Goal: Task Accomplishment & Management: Manage account settings

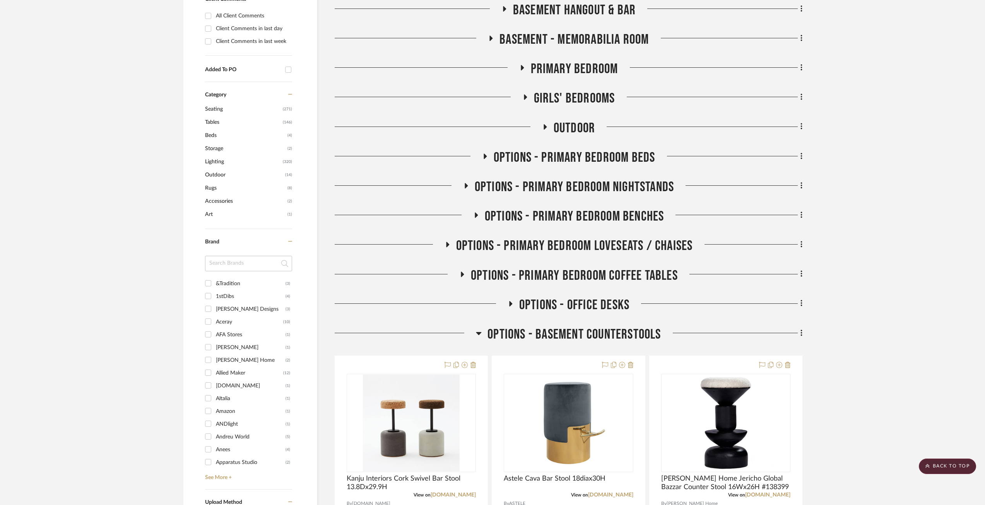
click at [476, 333] on icon at bounding box center [479, 332] width 6 height 9
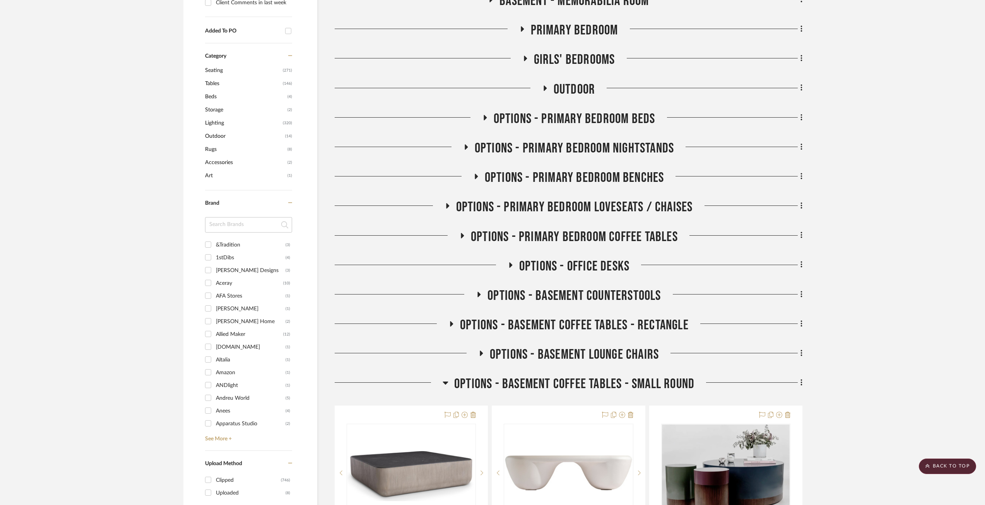
scroll to position [463, 0]
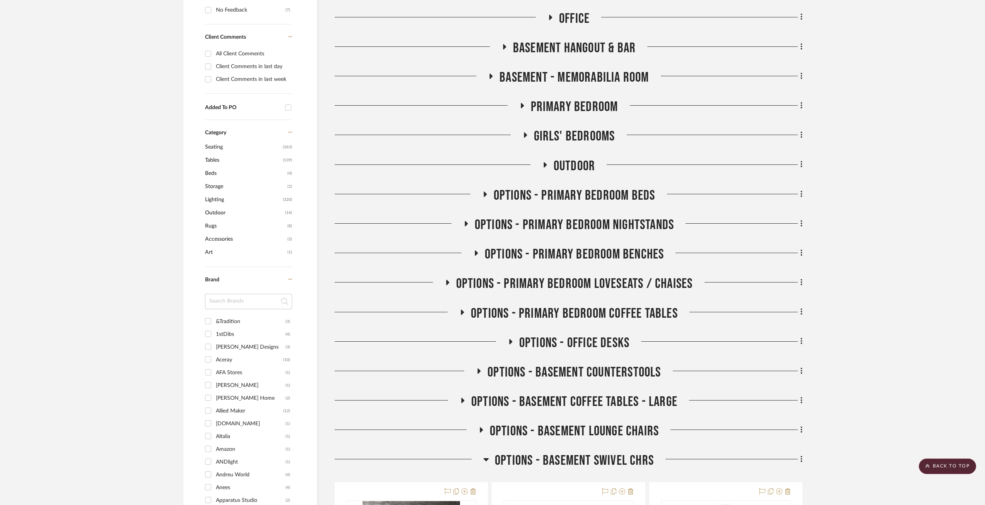
scroll to position [503, 0]
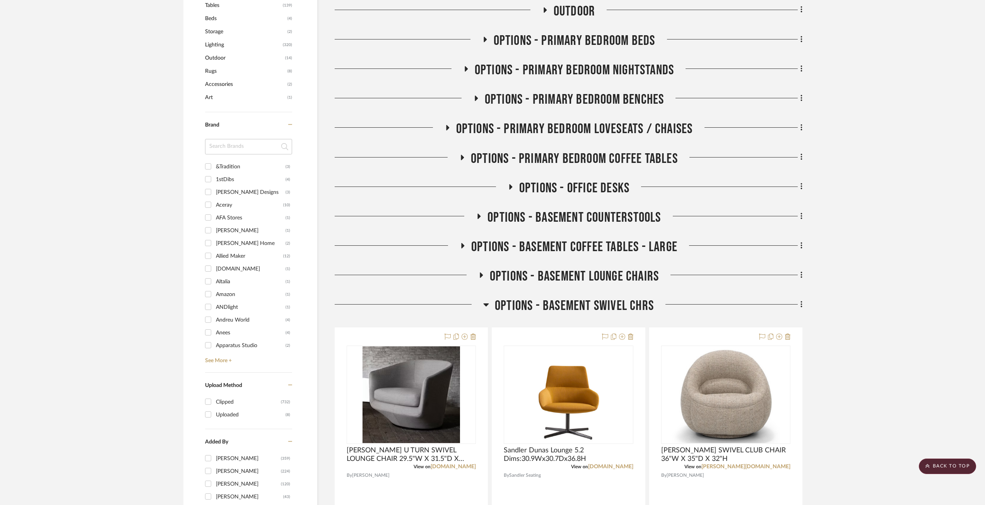
click at [510, 187] on icon at bounding box center [510, 186] width 3 height 5
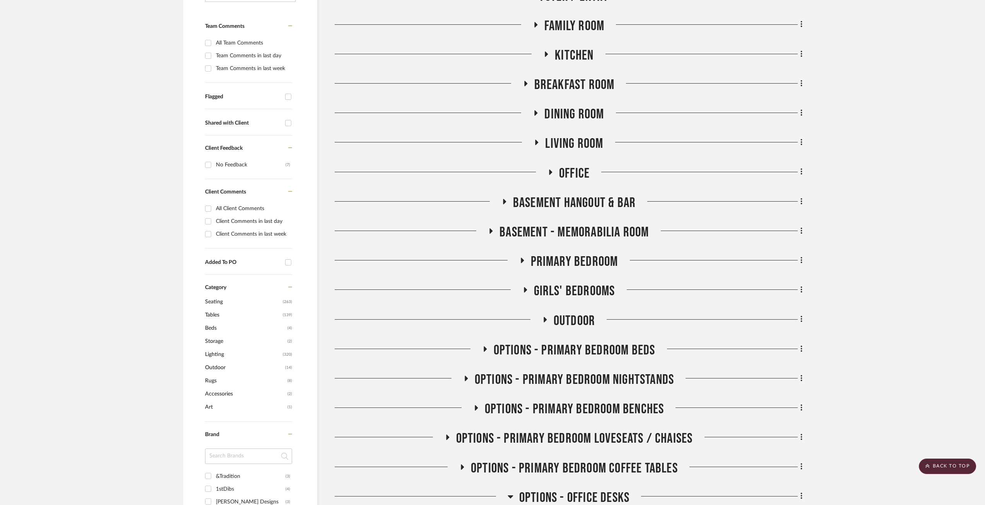
scroll to position [0, 0]
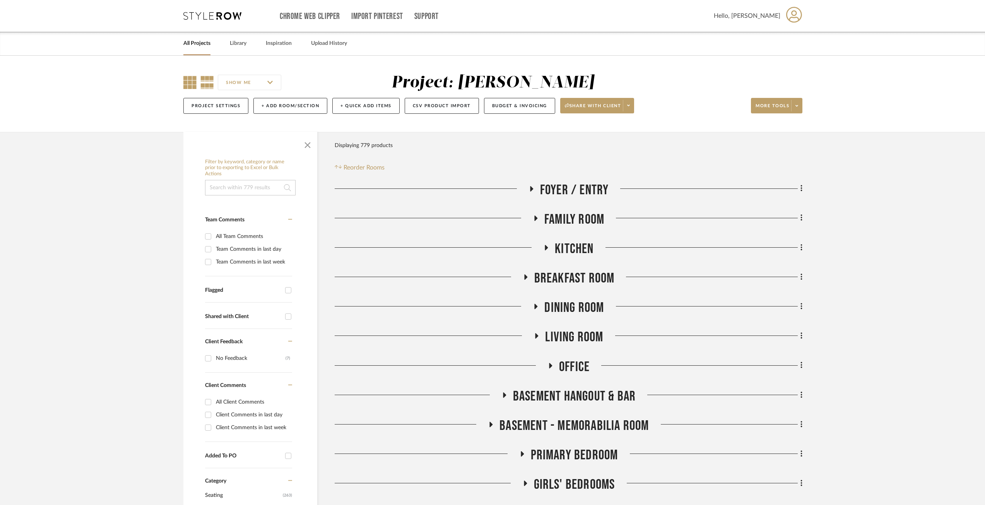
click at [186, 84] on icon at bounding box center [189, 82] width 13 height 13
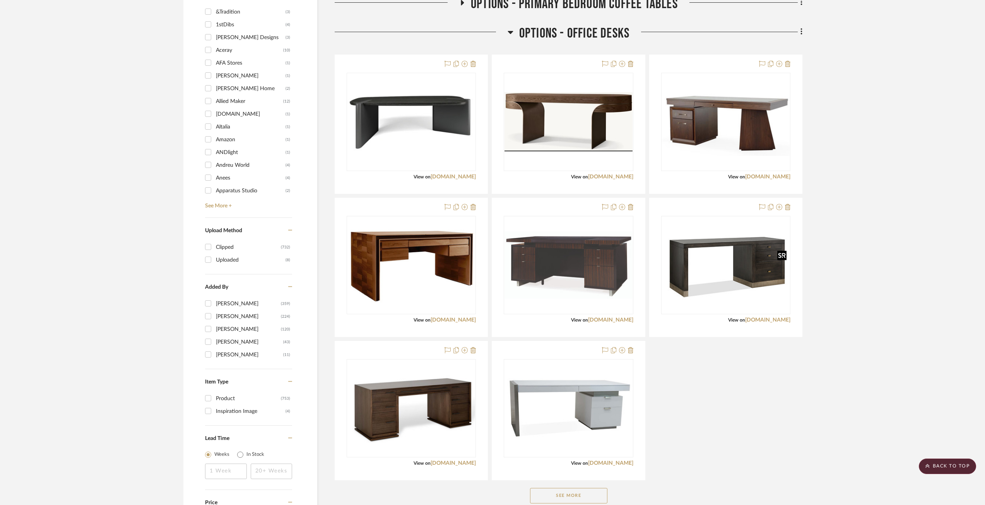
scroll to position [774, 0]
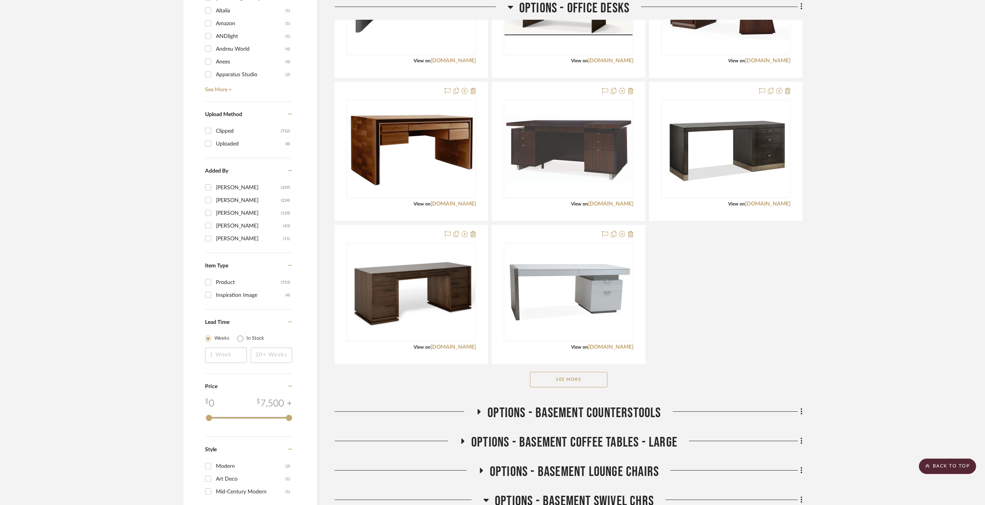
click at [598, 388] on div "See More" at bounding box center [569, 379] width 468 height 31
click at [595, 381] on button "See More" at bounding box center [568, 379] width 77 height 15
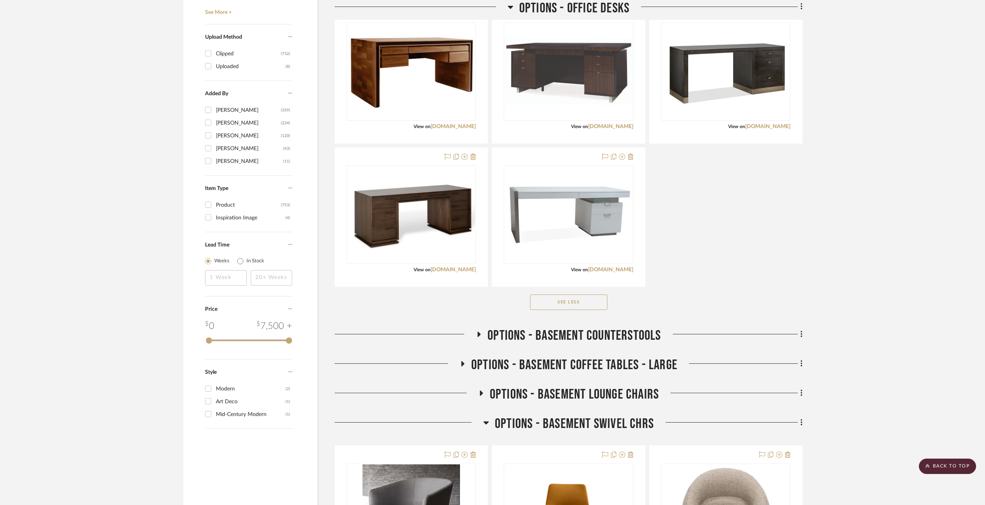
click at [478, 333] on icon at bounding box center [479, 333] width 3 height 5
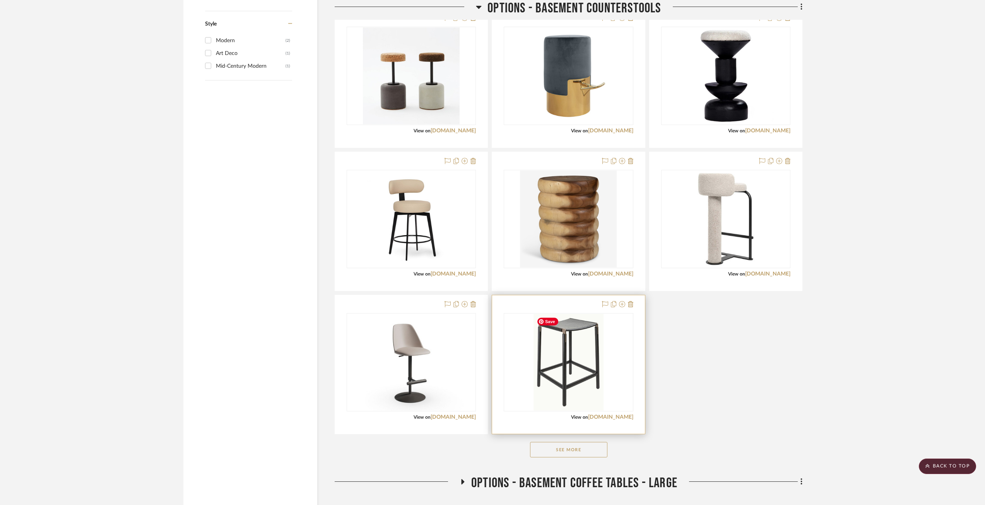
scroll to position [1354, 0]
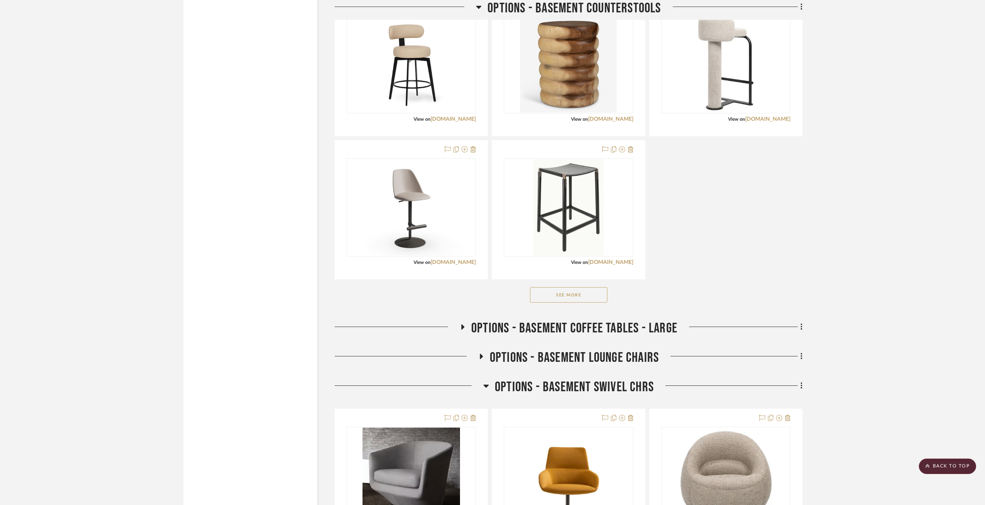
click at [562, 295] on button "See More" at bounding box center [568, 294] width 77 height 15
click at [462, 324] on icon at bounding box center [462, 327] width 9 height 6
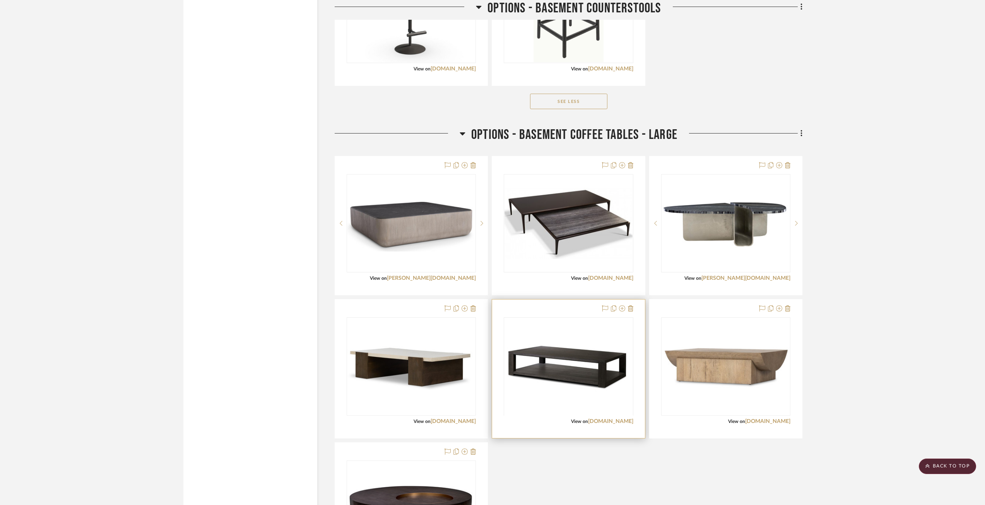
scroll to position [1702, 0]
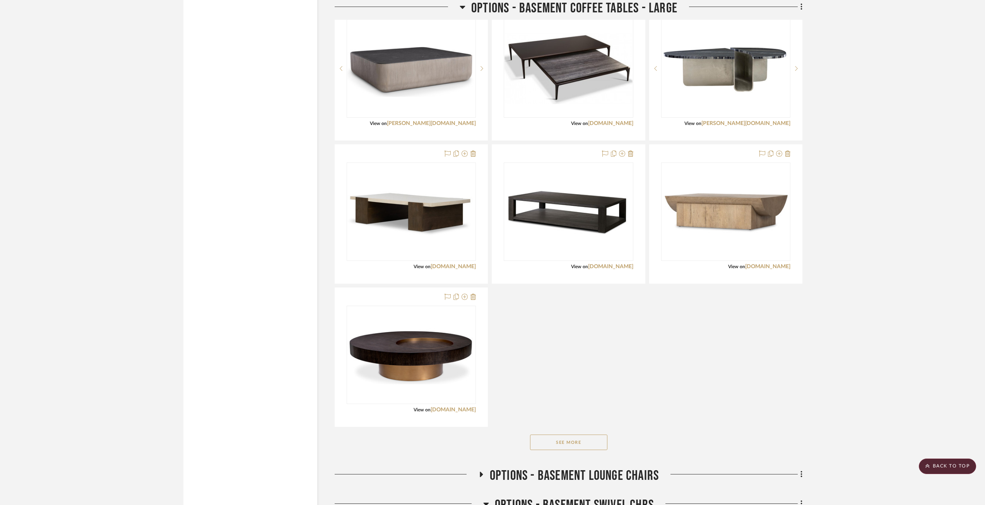
click at [570, 434] on div "See More" at bounding box center [569, 442] width 468 height 31
click at [587, 441] on button "See More" at bounding box center [568, 441] width 77 height 15
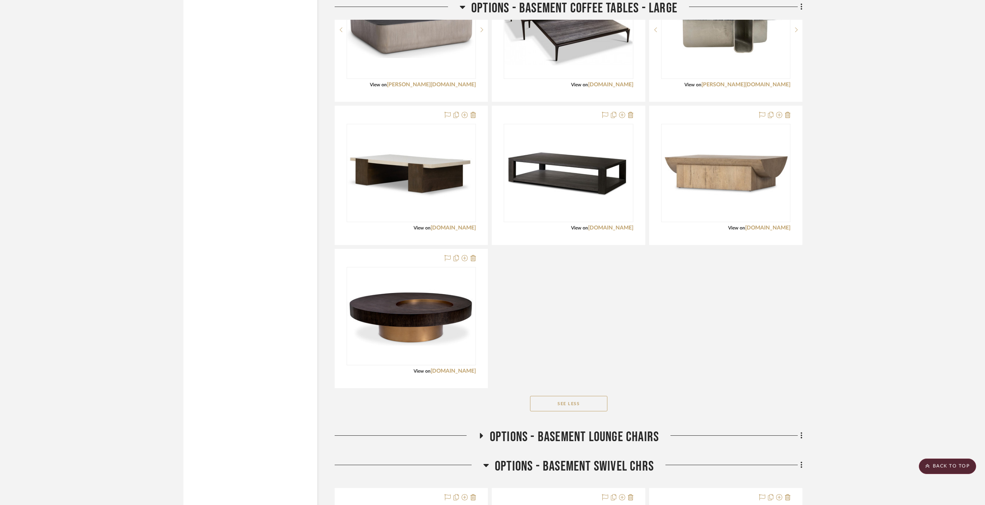
click at [481, 434] on icon at bounding box center [480, 436] width 9 height 6
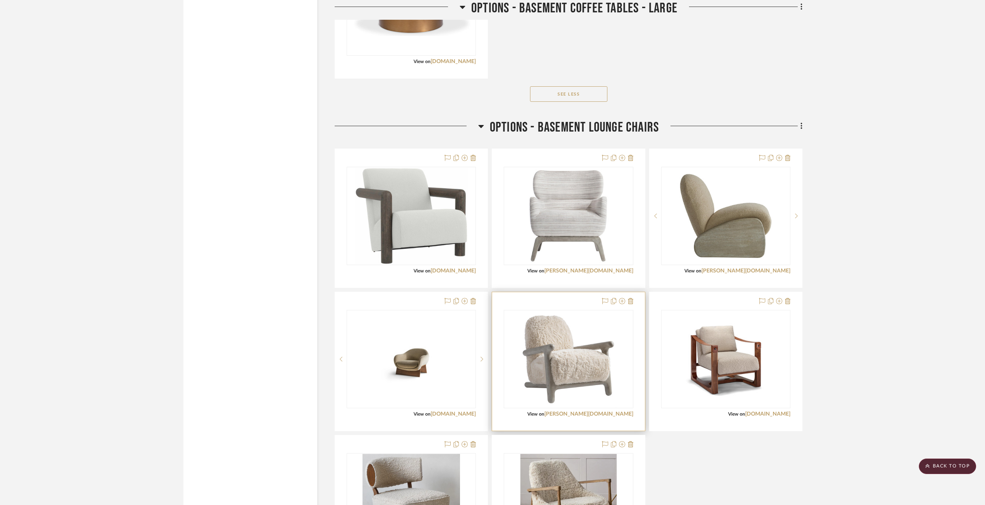
scroll to position [2127, 0]
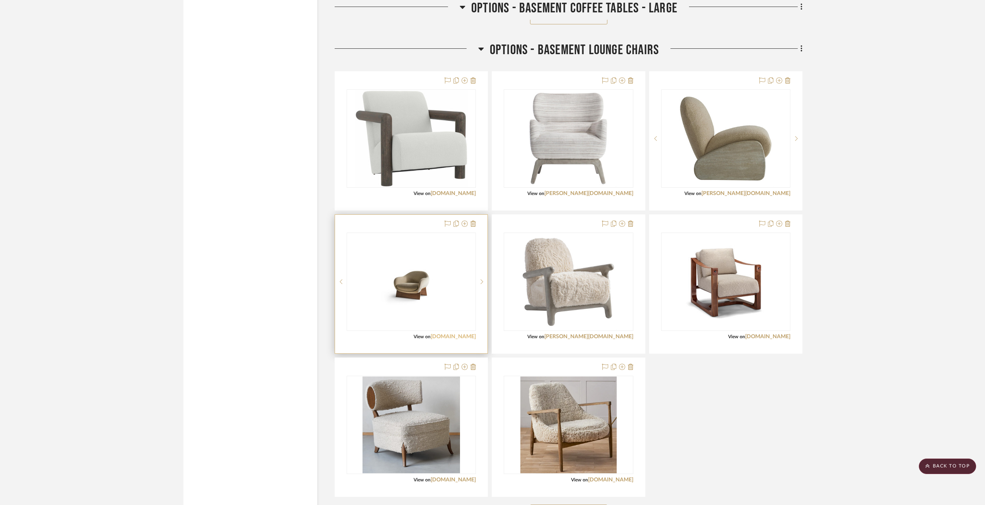
click at [464, 335] on link "[DOMAIN_NAME]" at bounding box center [453, 336] width 45 height 5
click at [472, 287] on img "0" at bounding box center [411, 282] width 128 height 72
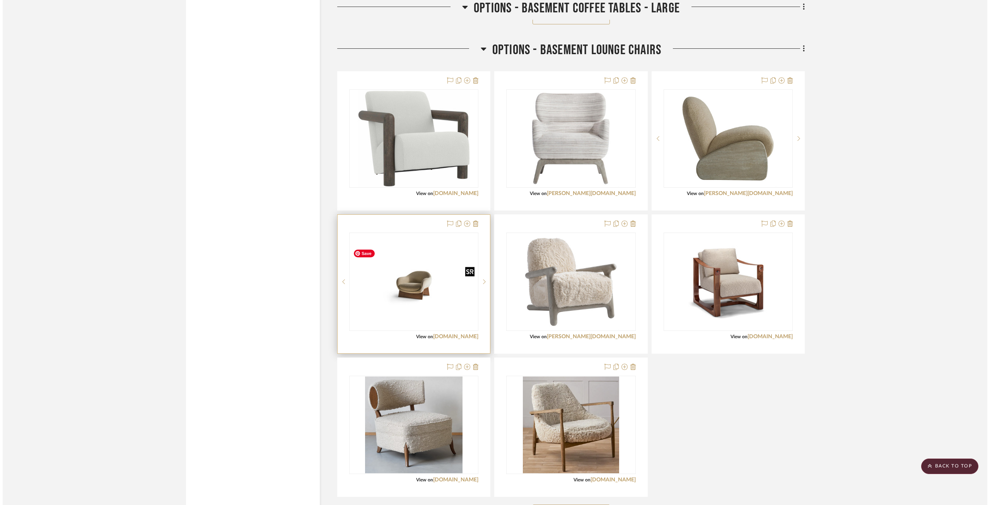
scroll to position [0, 0]
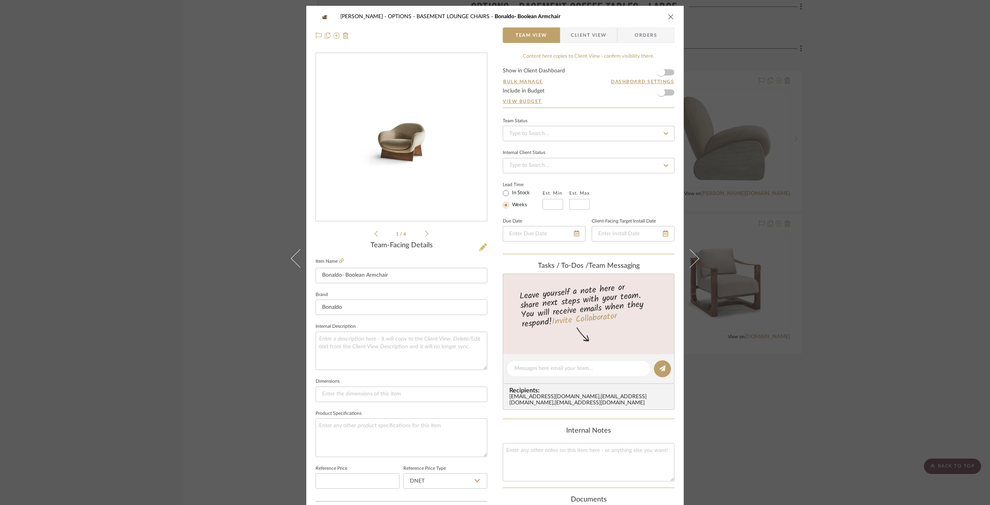
click at [479, 247] on icon at bounding box center [483, 247] width 8 height 8
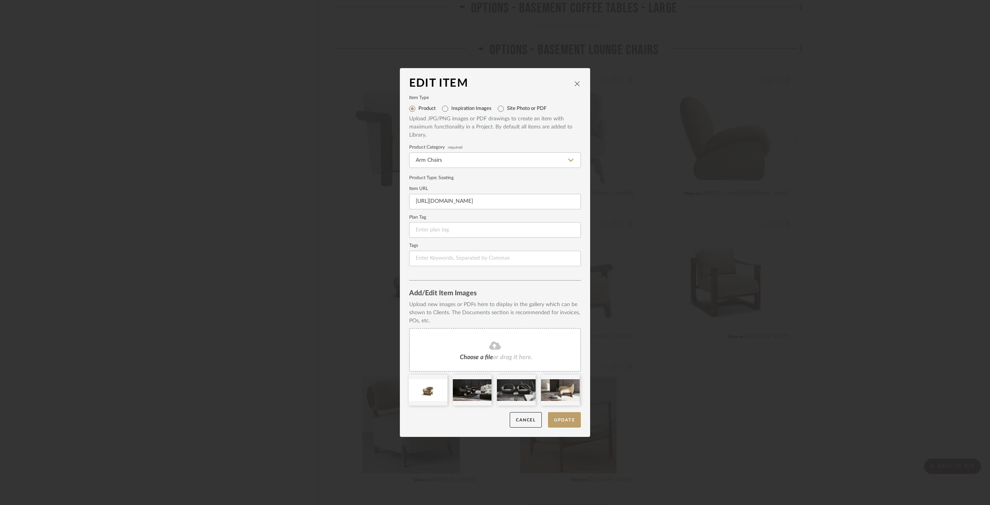
click at [489, 350] on fa-icon at bounding box center [495, 346] width 70 height 10
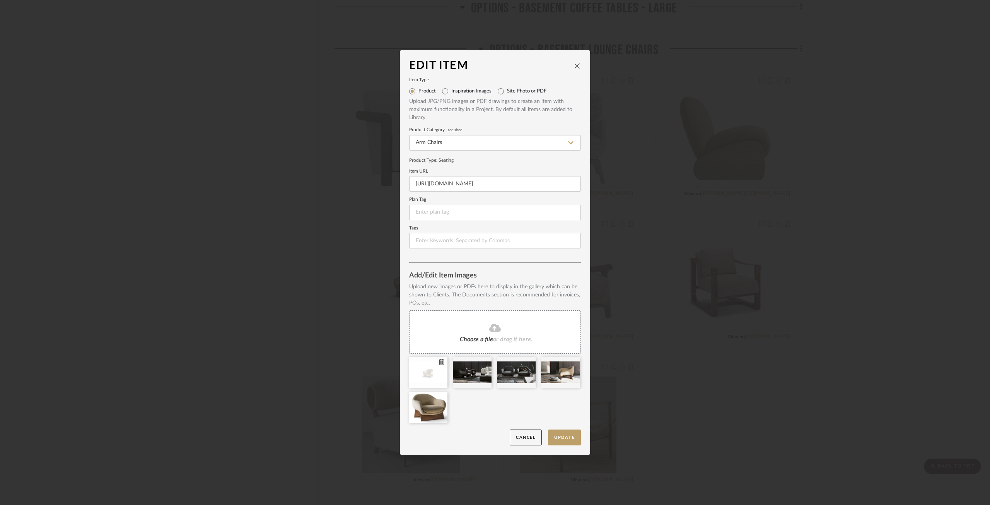
click at [439, 363] on icon at bounding box center [441, 362] width 5 height 6
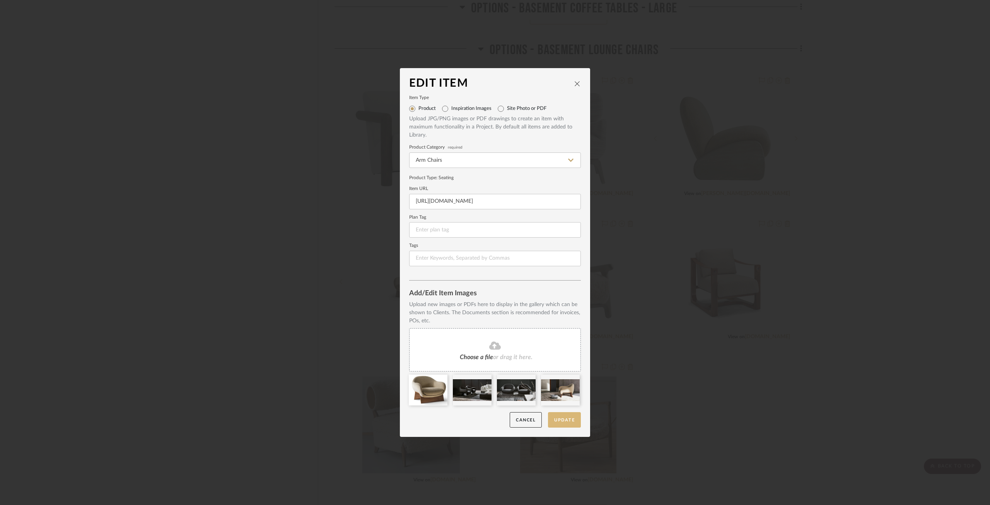
click at [564, 423] on button "Update" at bounding box center [564, 420] width 33 height 16
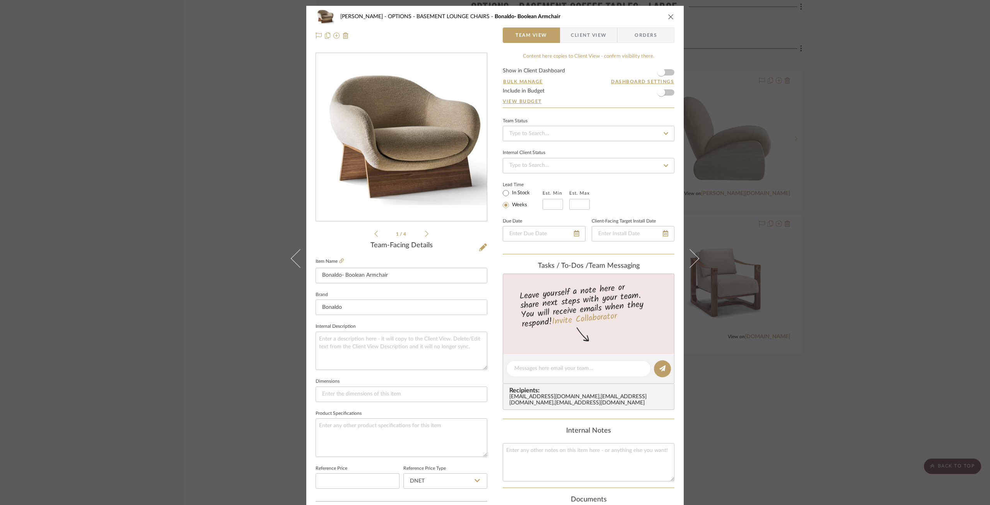
click at [670, 18] on icon "close" at bounding box center [671, 17] width 6 height 6
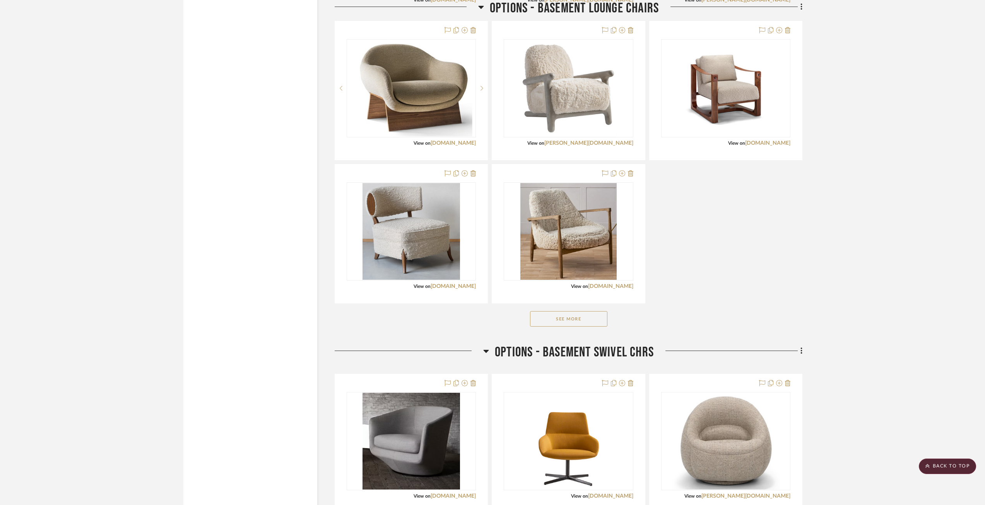
scroll to position [2360, 0]
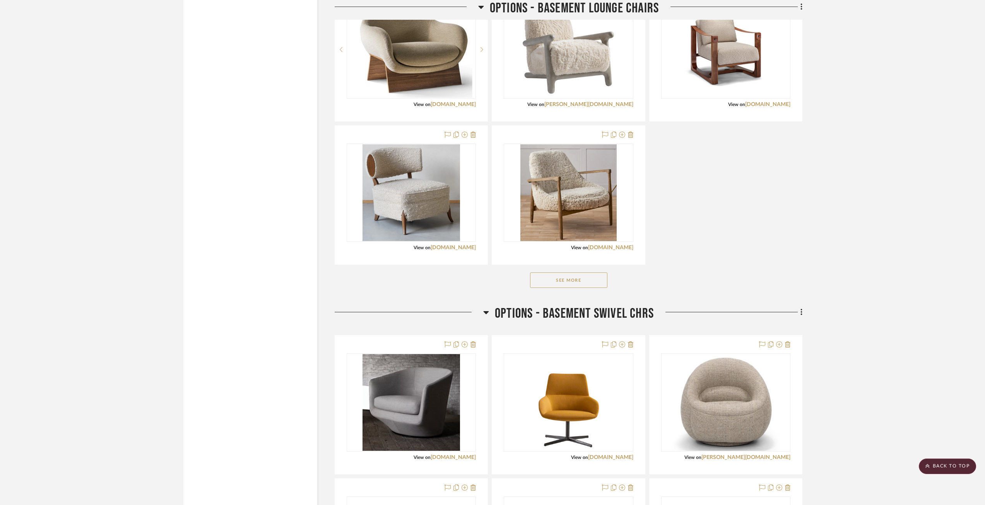
click at [583, 279] on button "See More" at bounding box center [568, 279] width 77 height 15
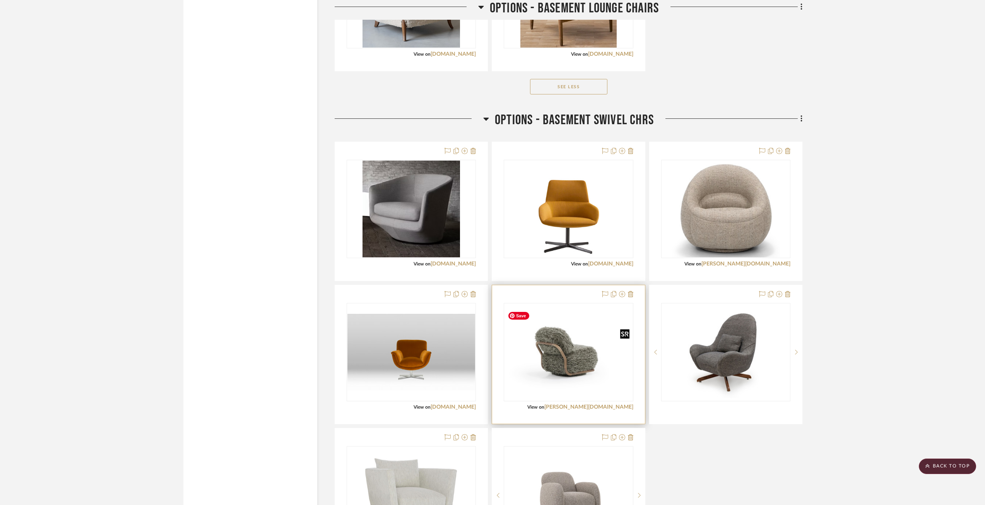
scroll to position [2592, 0]
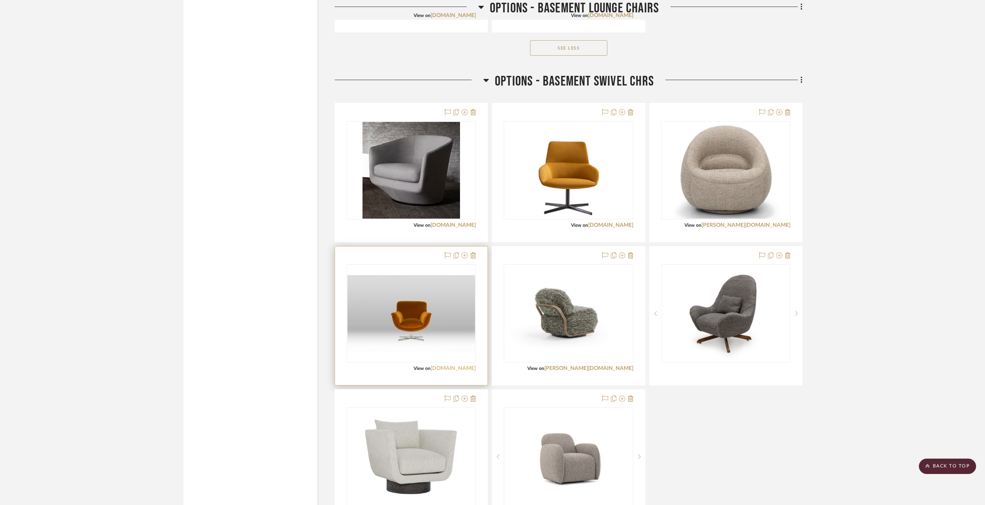
click at [461, 366] on link "bludot.com" at bounding box center [453, 368] width 45 height 5
click at [413, 321] on img "0" at bounding box center [411, 313] width 128 height 77
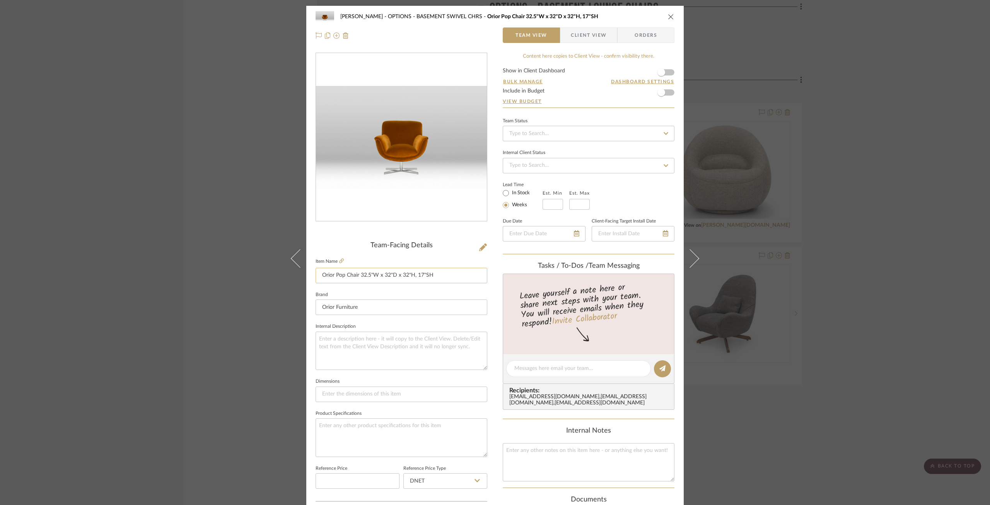
drag, startPoint x: 318, startPoint y: 272, endPoint x: 358, endPoint y: 268, distance: 39.7
click at [358, 268] on input "Orior Pop Chair 32.5"W x 32"D x 32"H, 17"SH" at bounding box center [402, 275] width 172 height 15
click at [484, 247] on icon at bounding box center [483, 247] width 8 height 8
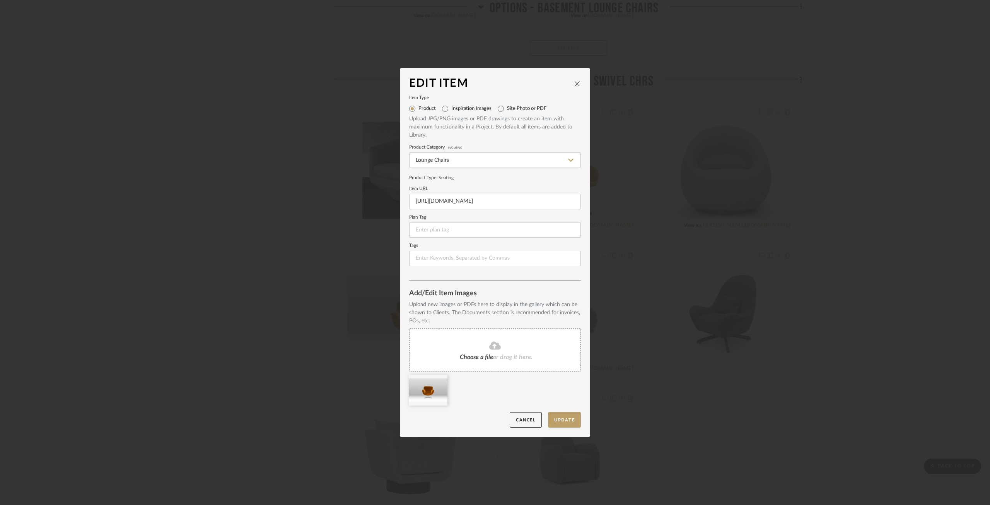
click at [485, 362] on div "Choose a file or drag it here." at bounding box center [495, 349] width 172 height 43
drag, startPoint x: 415, startPoint y: 201, endPoint x: 593, endPoint y: 207, distance: 178.8
click at [593, 207] on div "Edit Item Item Type Product Inspiration Images Site Photo or PDF Upload JPG/PNG…" at bounding box center [495, 252] width 990 height 505
type input "h"
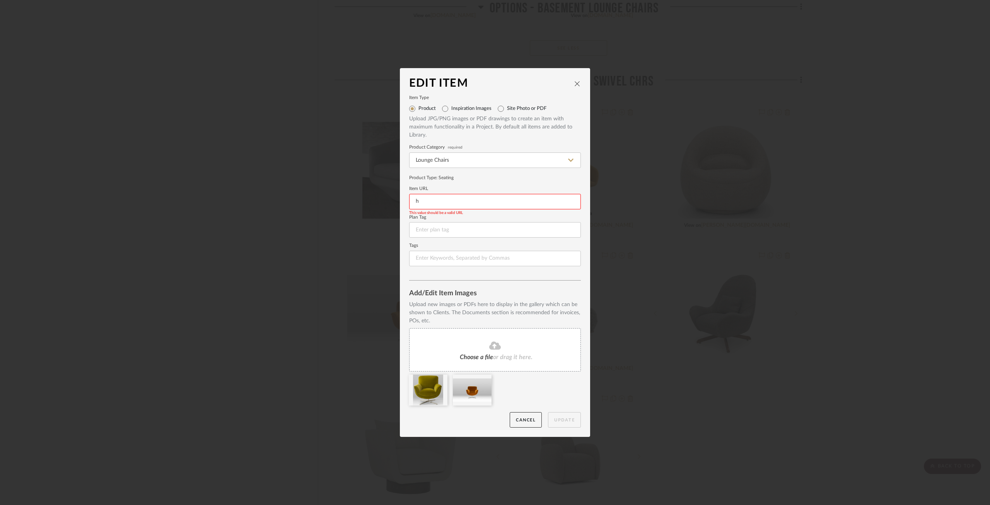
scroll to position [0, 0]
paste input "https://oriorfurniture.com/furniture/the-pop-chair-1?&option=1"
type input "https://oriorfurniture.com/furniture/the-pop-chair-1?&option=1"
click at [557, 416] on button "Update" at bounding box center [564, 420] width 33 height 16
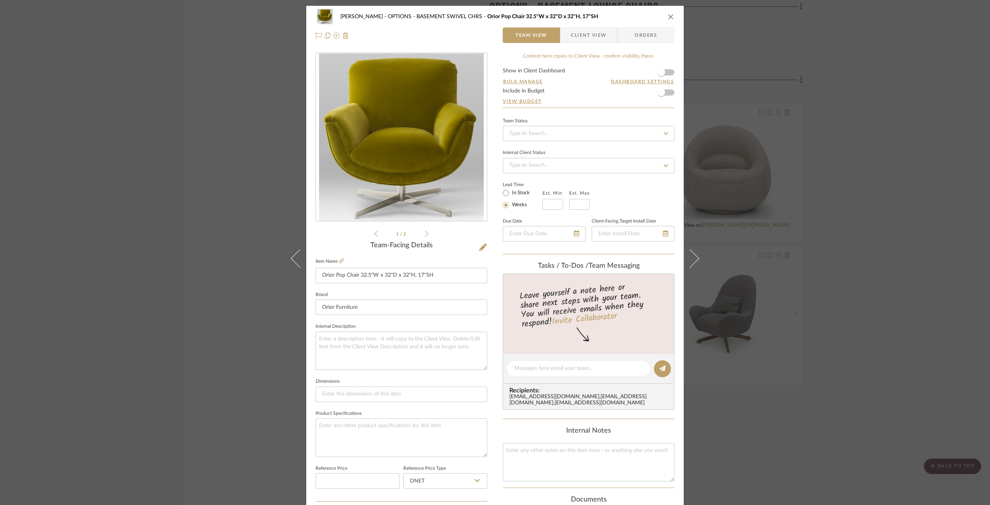
click at [668, 19] on icon "close" at bounding box center [671, 17] width 6 height 6
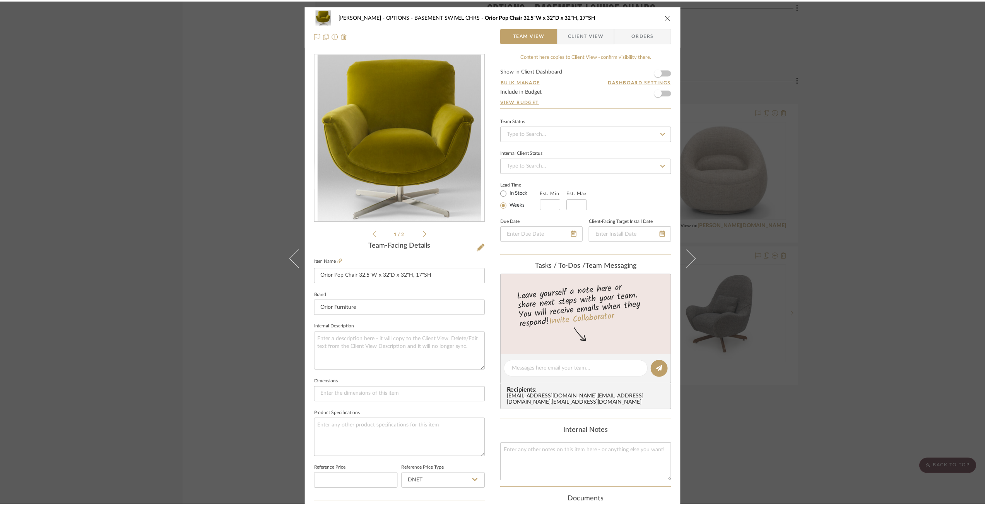
scroll to position [2592, 0]
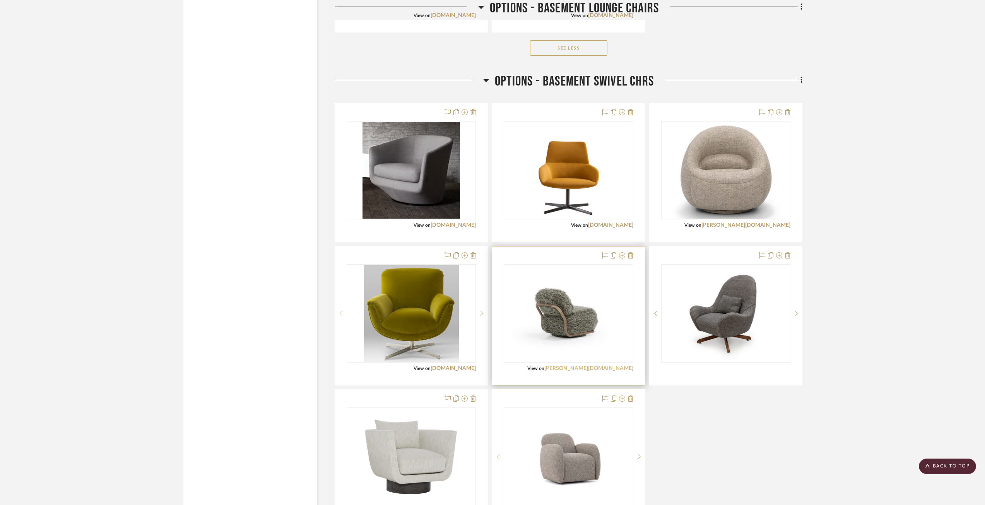
click at [608, 369] on link "verellen.biz" at bounding box center [588, 368] width 89 height 5
click at [604, 330] on img "0" at bounding box center [568, 313] width 128 height 88
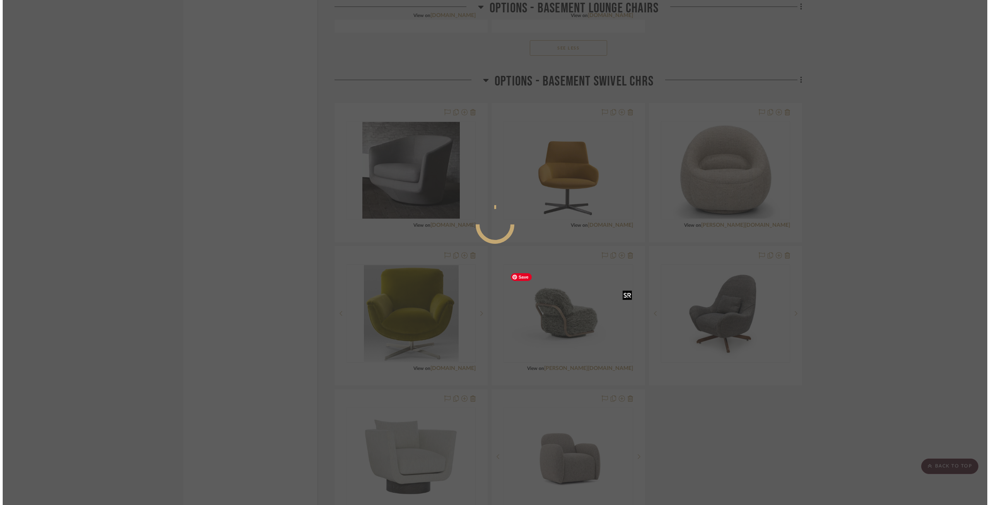
scroll to position [0, 0]
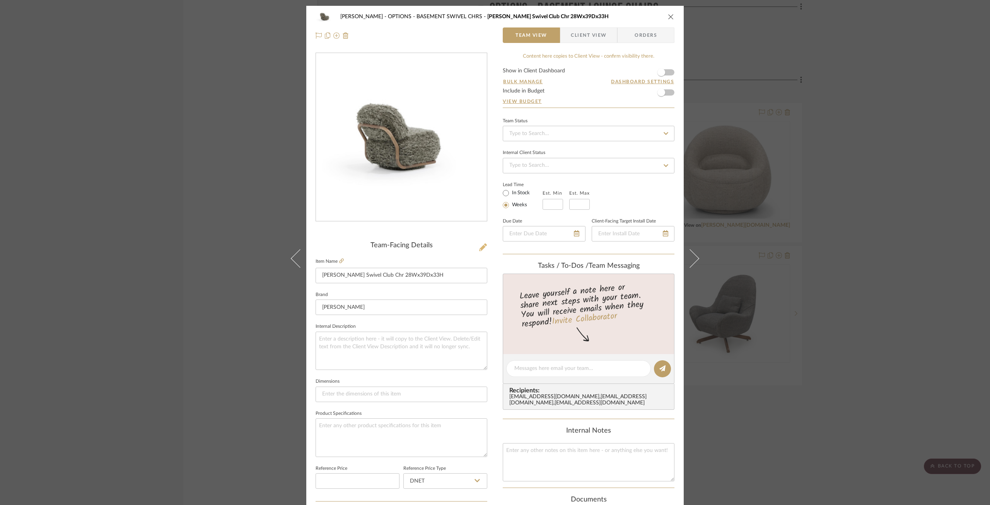
click at [479, 244] on icon at bounding box center [483, 247] width 8 height 8
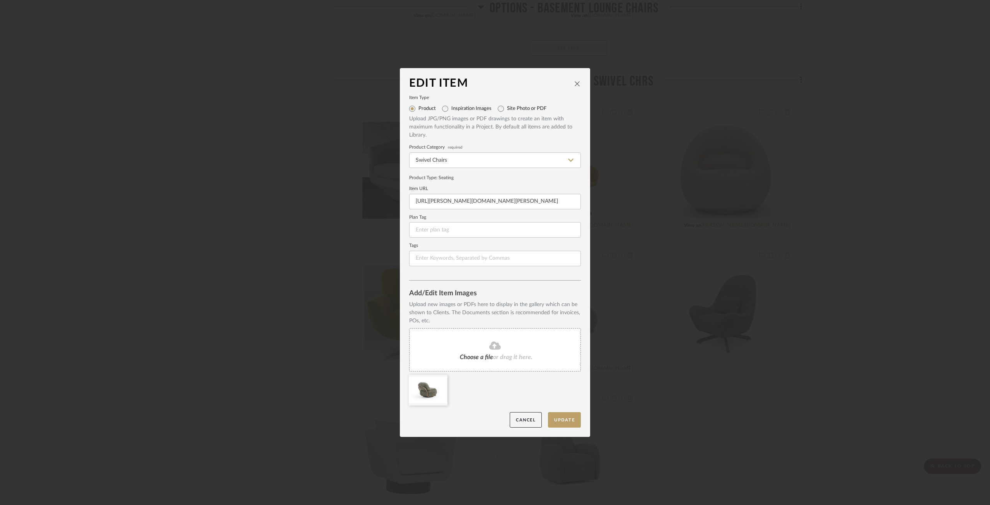
click at [477, 361] on div "Choose a file or drag it here." at bounding box center [495, 349] width 172 height 43
click at [557, 420] on button "Update" at bounding box center [564, 420] width 33 height 16
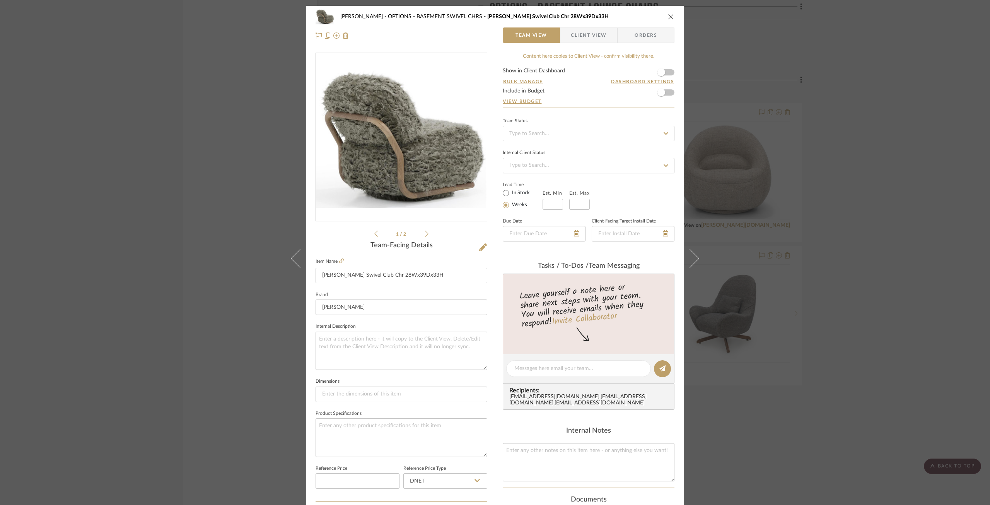
click at [672, 15] on div "Chernawsky OPTIONS - BASEMENT SWIVEL CHRS Verellen Leo Swivel Club Chr 28Wx39Dx…" at bounding box center [495, 26] width 378 height 41
click at [670, 17] on icon "close" at bounding box center [671, 17] width 6 height 6
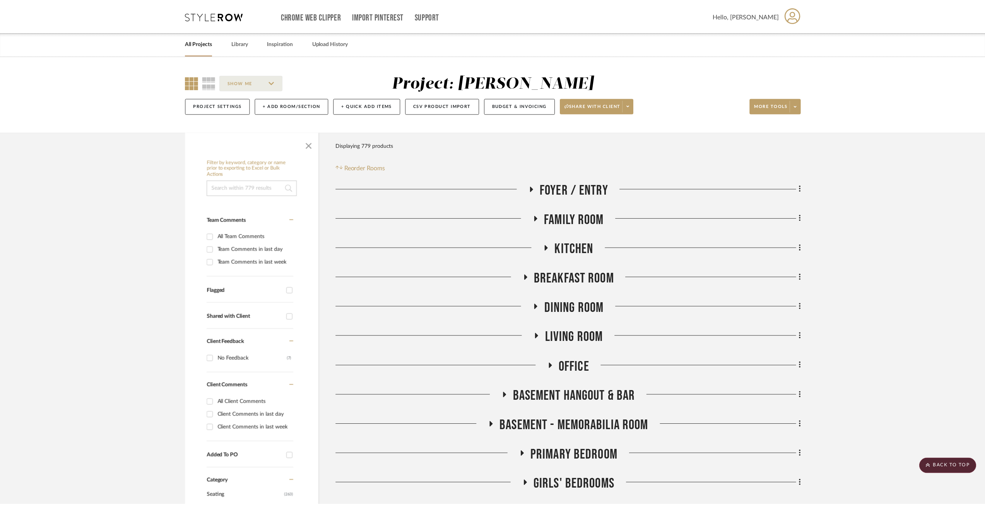
scroll to position [2592, 0]
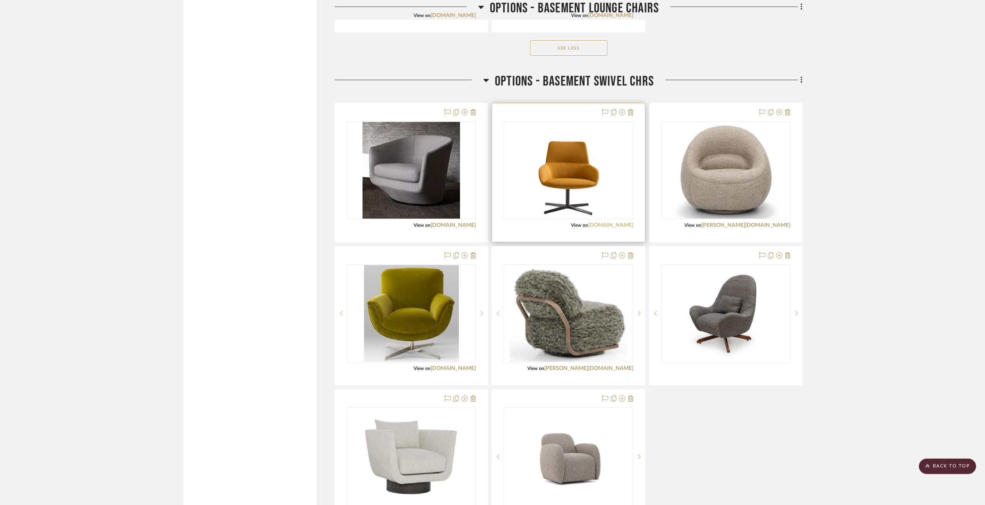
click at [599, 223] on link "sandlerseating.com" at bounding box center [610, 224] width 45 height 5
click at [591, 201] on img "0" at bounding box center [568, 170] width 97 height 97
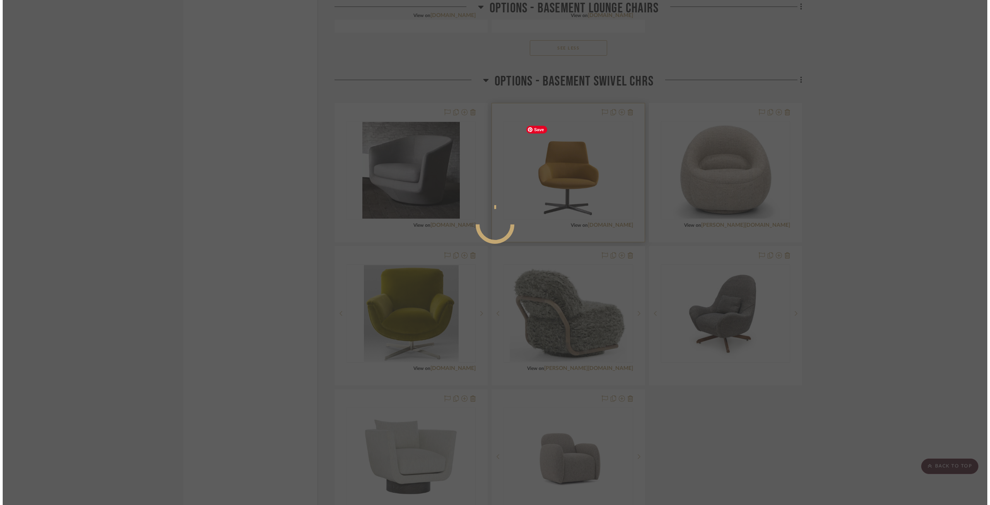
scroll to position [0, 0]
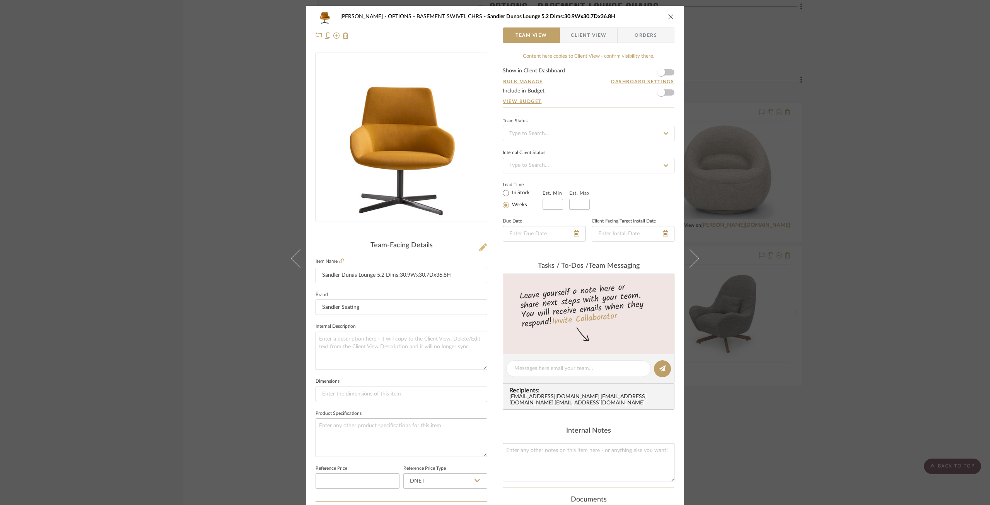
click at [483, 246] on icon at bounding box center [483, 247] width 8 height 8
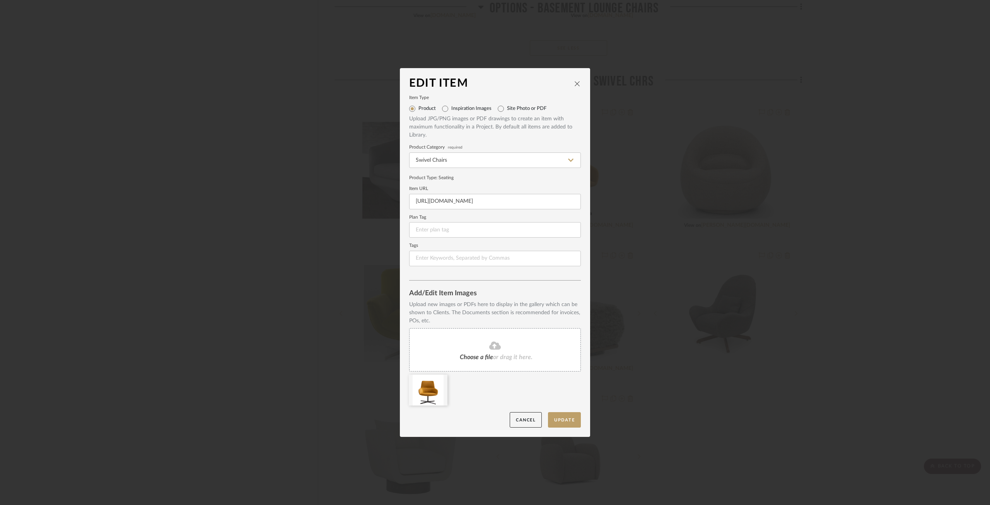
click at [463, 348] on fa-icon at bounding box center [495, 346] width 70 height 10
click at [559, 419] on button "Update" at bounding box center [564, 420] width 33 height 16
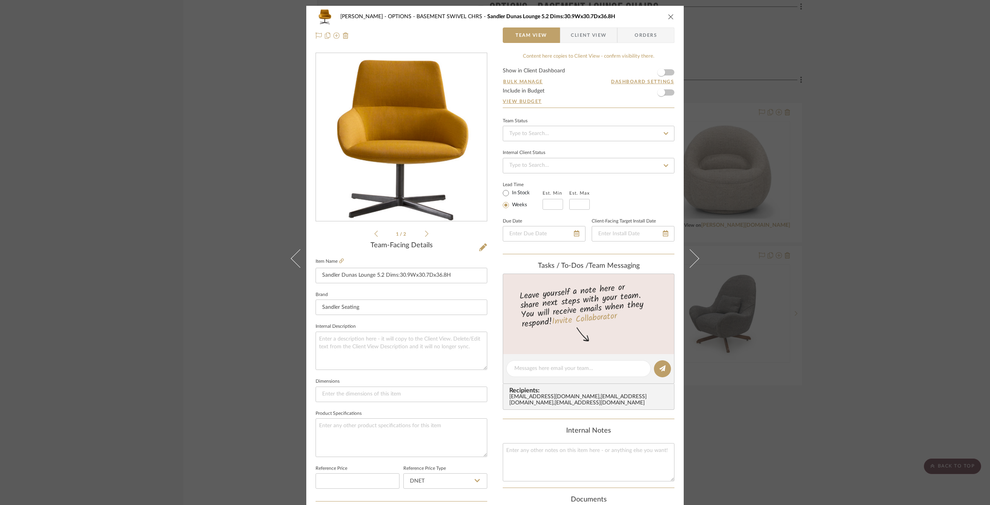
click at [673, 14] on div "Chernawsky OPTIONS - BASEMENT SWIVEL CHRS Sandler Dunas Lounge 5.2 Dims:30.9Wx3…" at bounding box center [495, 26] width 378 height 41
click at [665, 20] on div "Chernawsky OPTIONS - BASEMENT SWIVEL CHRS Sandler Dunas Lounge 5.2 Dims:30.9Wx3…" at bounding box center [495, 16] width 359 height 15
click at [670, 17] on icon "close" at bounding box center [671, 17] width 6 height 6
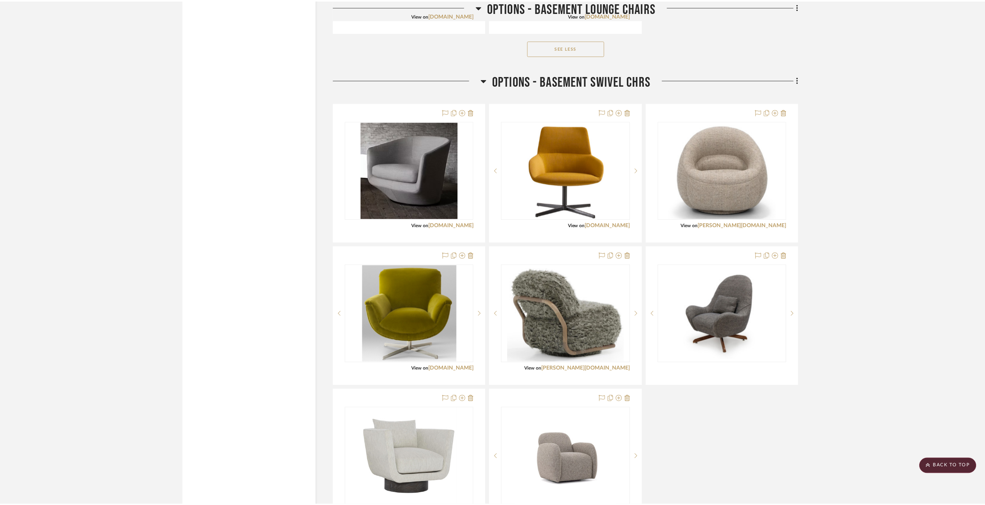
scroll to position [2592, 0]
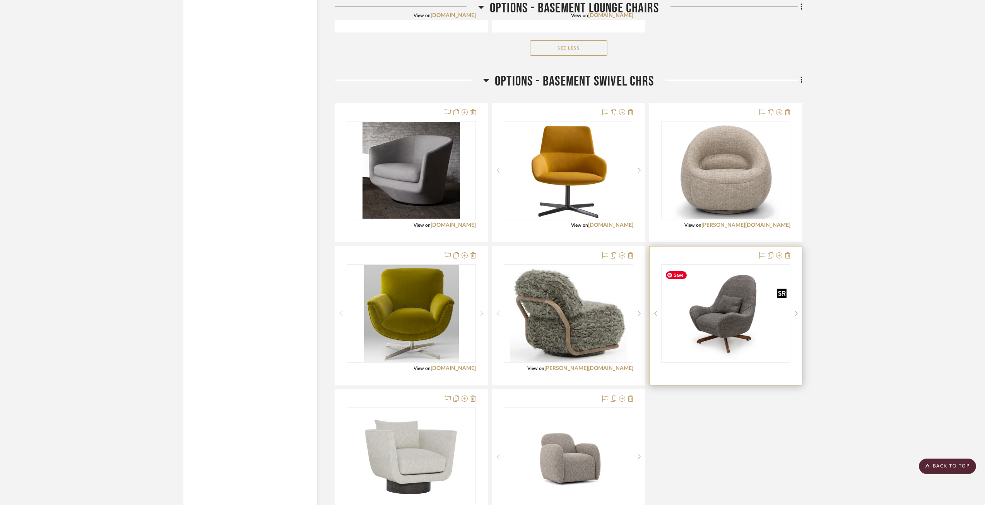
click at [750, 300] on img "0" at bounding box center [726, 313] width 128 height 92
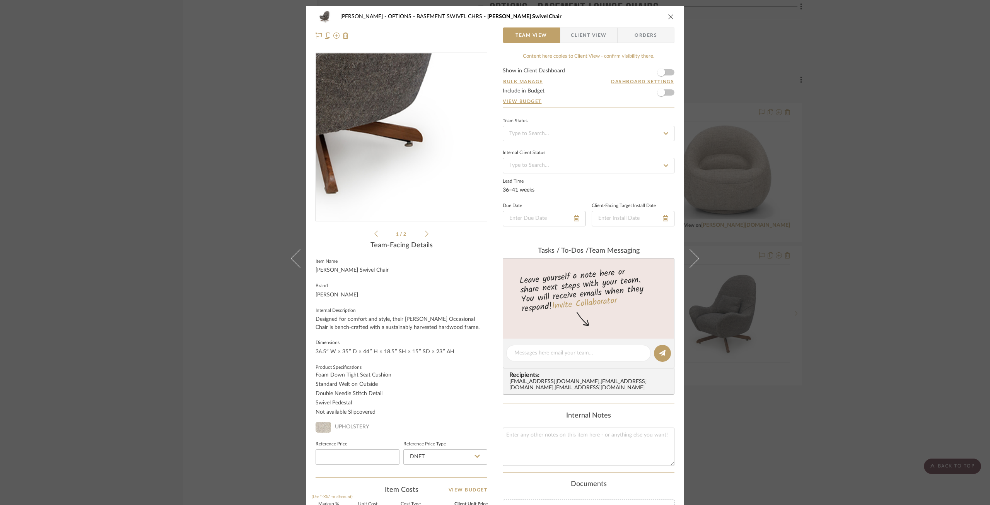
click at [422, 168] on img "0" at bounding box center [401, 137] width 171 height 123
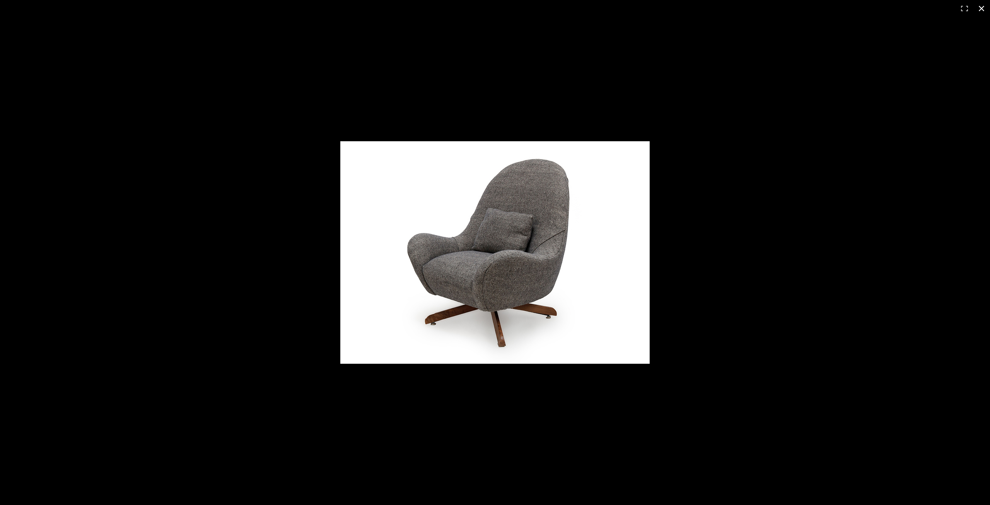
click at [780, 167] on div at bounding box center [574, 260] width 468 height 239
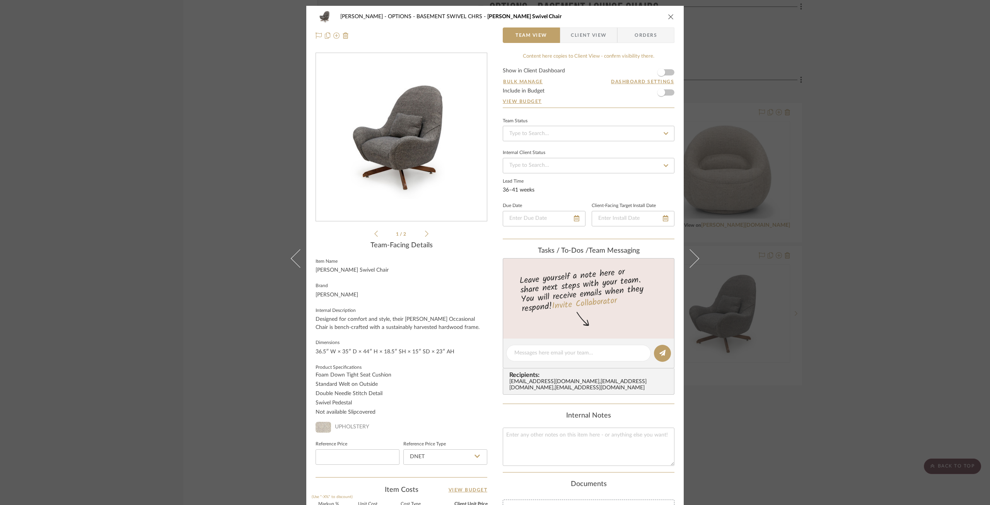
click at [421, 169] on img "0" at bounding box center [401, 137] width 171 height 123
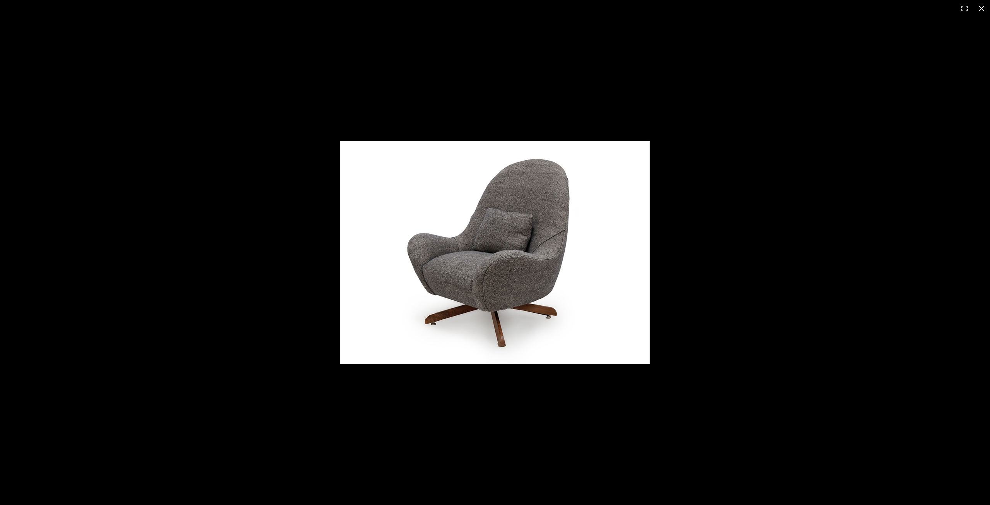
click at [731, 202] on div at bounding box center [574, 260] width 468 height 239
click at [980, 11] on button at bounding box center [981, 8] width 17 height 17
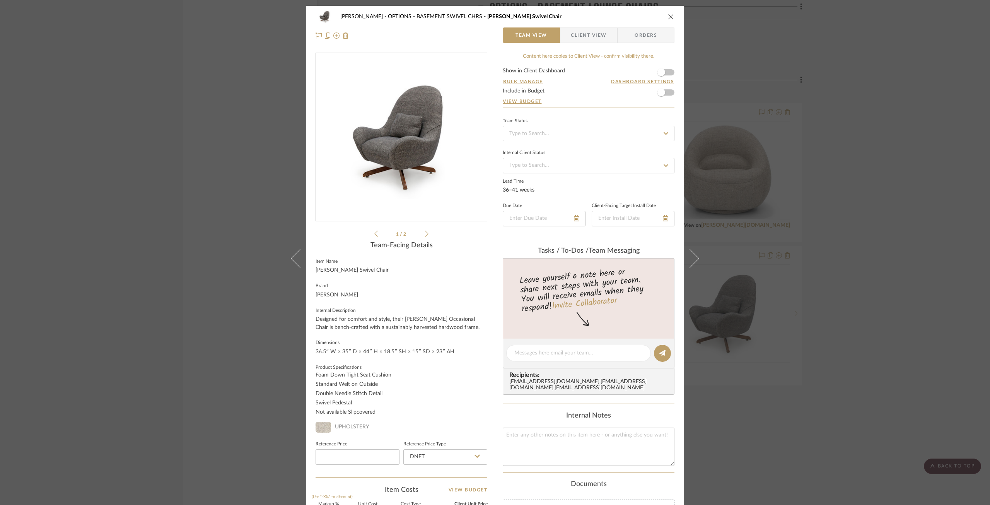
drag, startPoint x: 668, startPoint y: 14, endPoint x: 669, endPoint y: 19, distance: 4.9
click at [668, 15] on icon "close" at bounding box center [671, 17] width 6 height 6
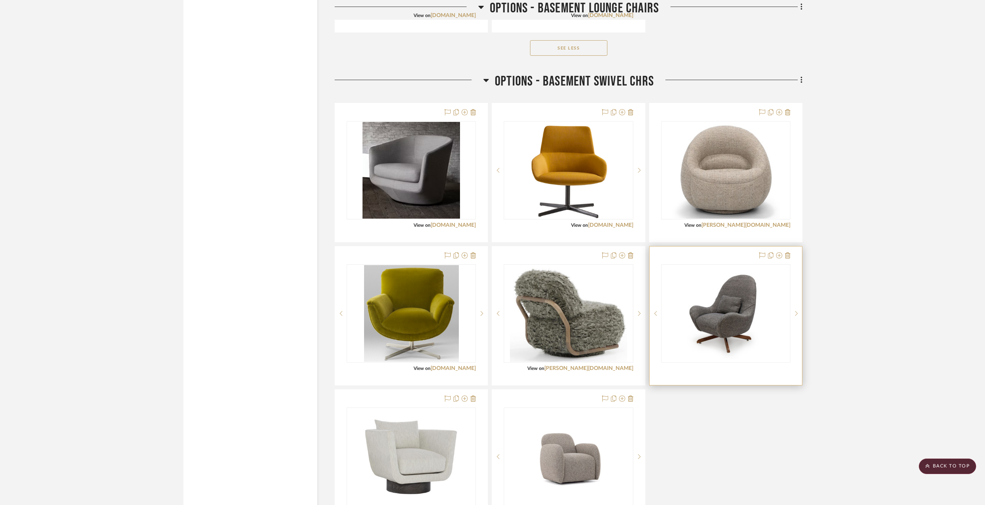
scroll to position [2669, 0]
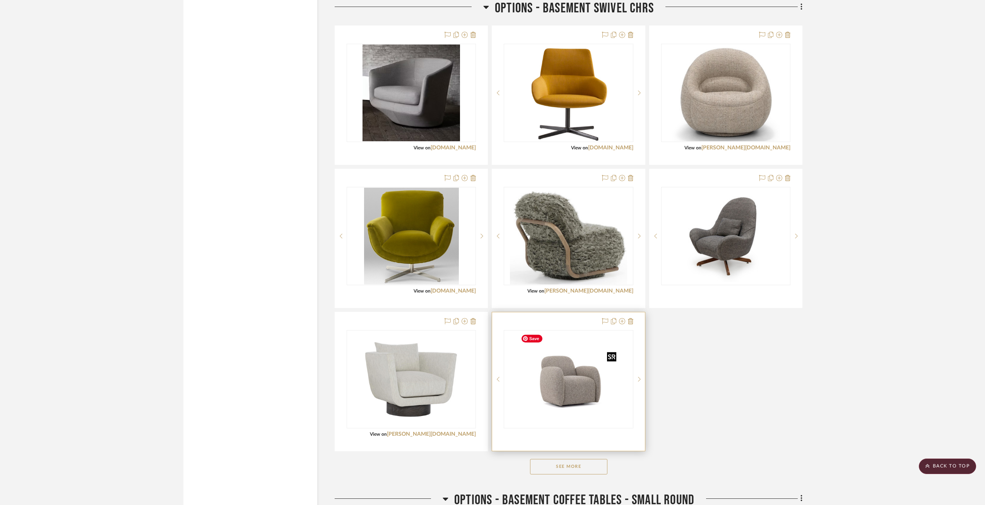
click at [591, 402] on img "0" at bounding box center [569, 379] width 102 height 97
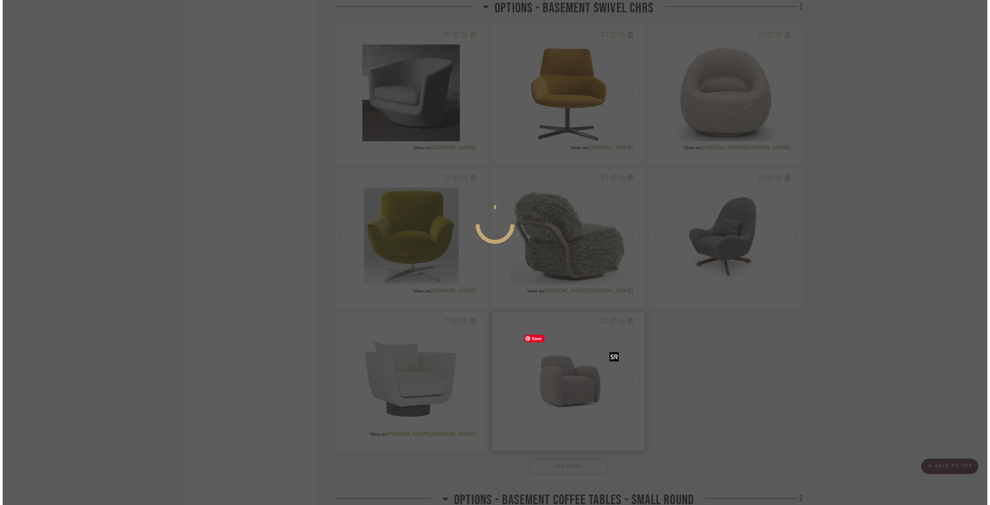
scroll to position [0, 0]
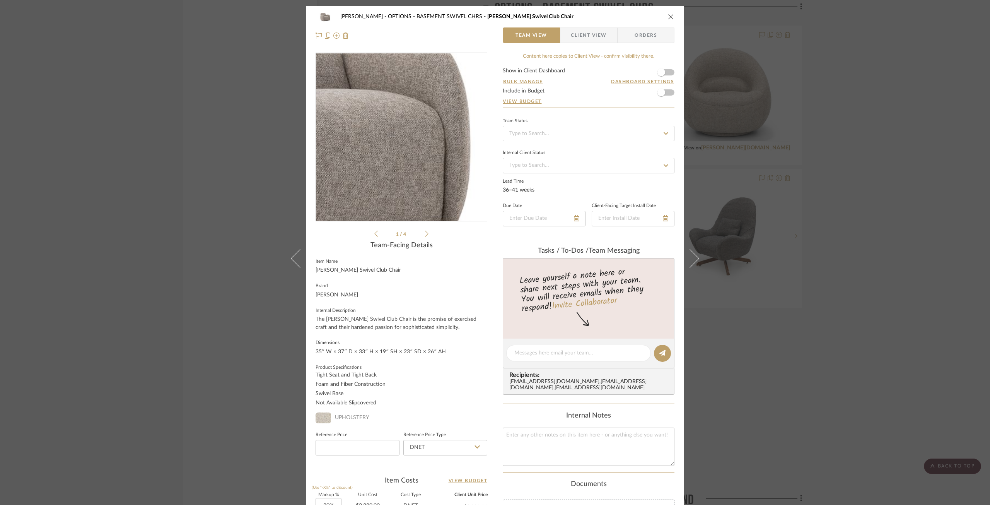
click at [430, 147] on img "0" at bounding box center [401, 137] width 171 height 162
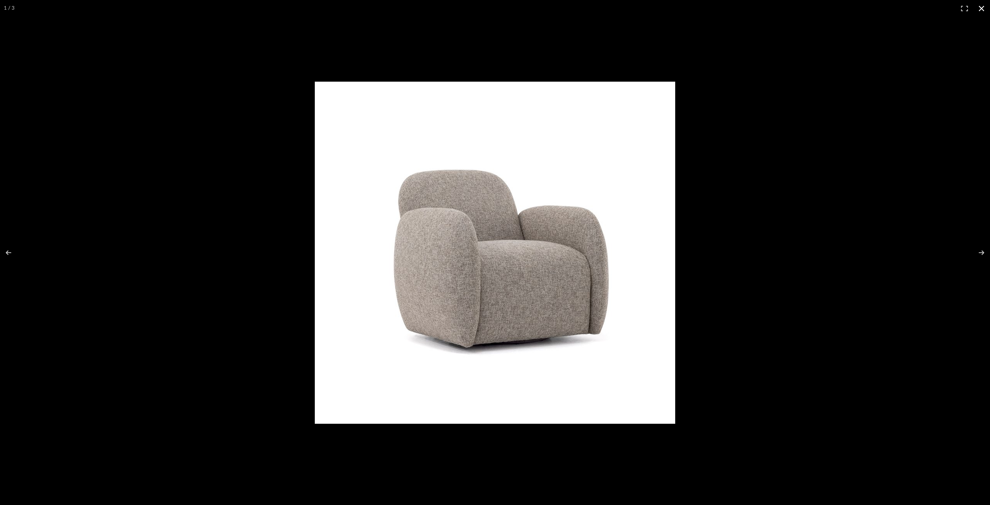
click at [985, 7] on button at bounding box center [981, 8] width 17 height 17
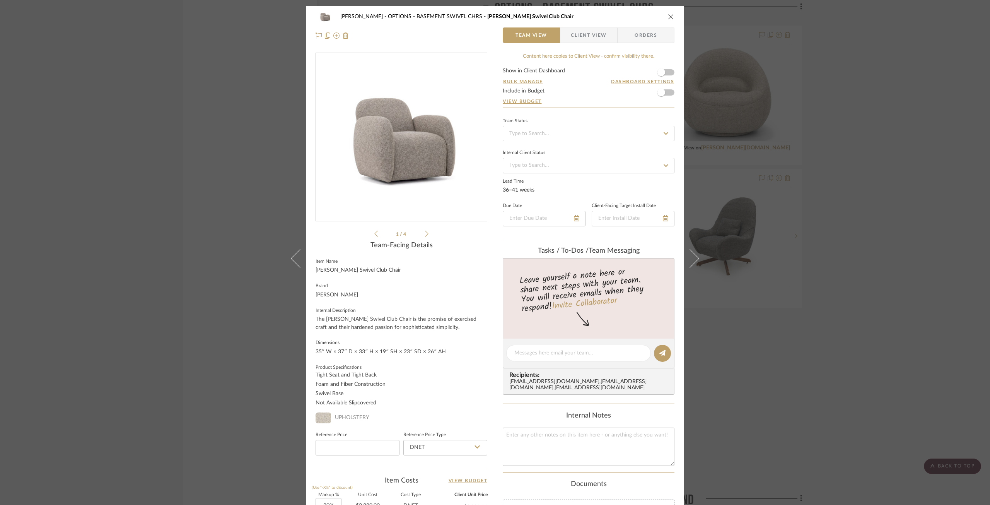
click at [671, 17] on icon "close" at bounding box center [671, 17] width 6 height 6
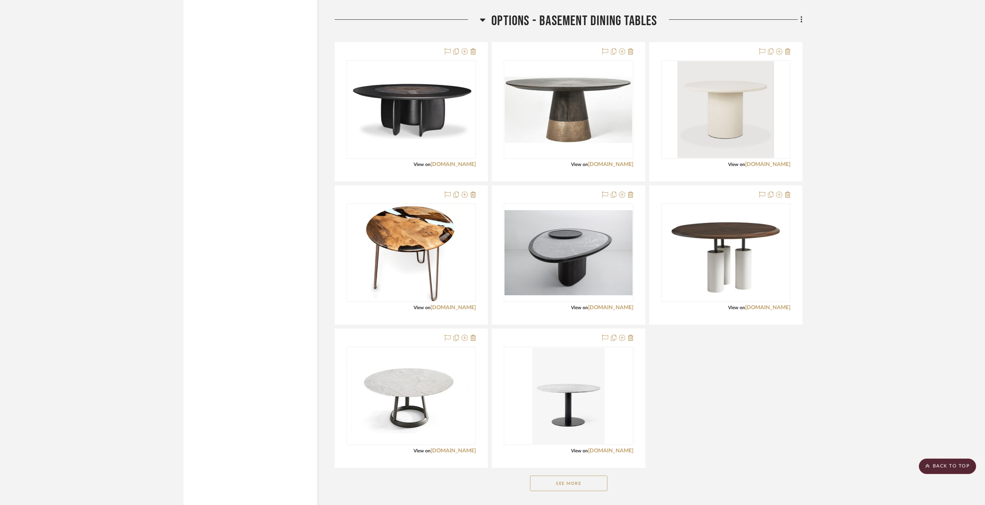
scroll to position [4332, 0]
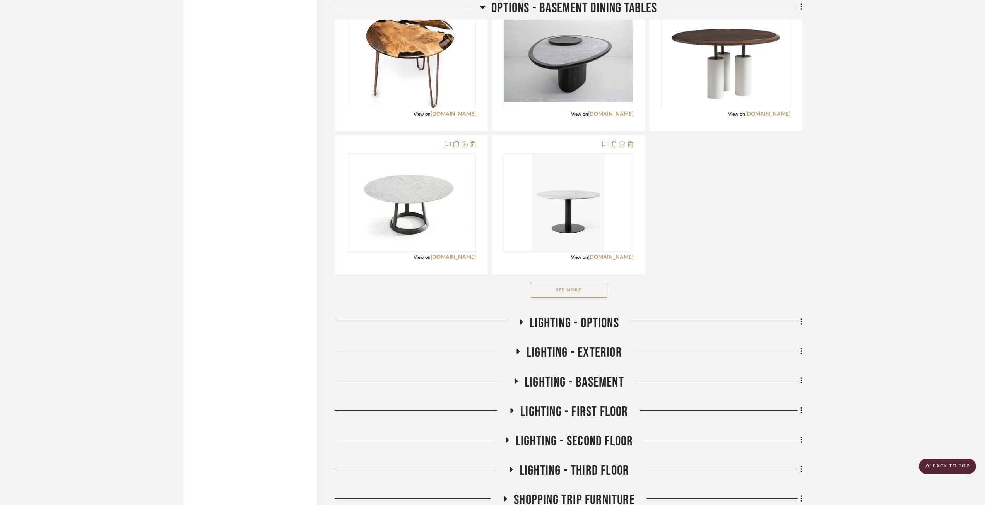
click at [584, 291] on button "See More" at bounding box center [568, 289] width 77 height 15
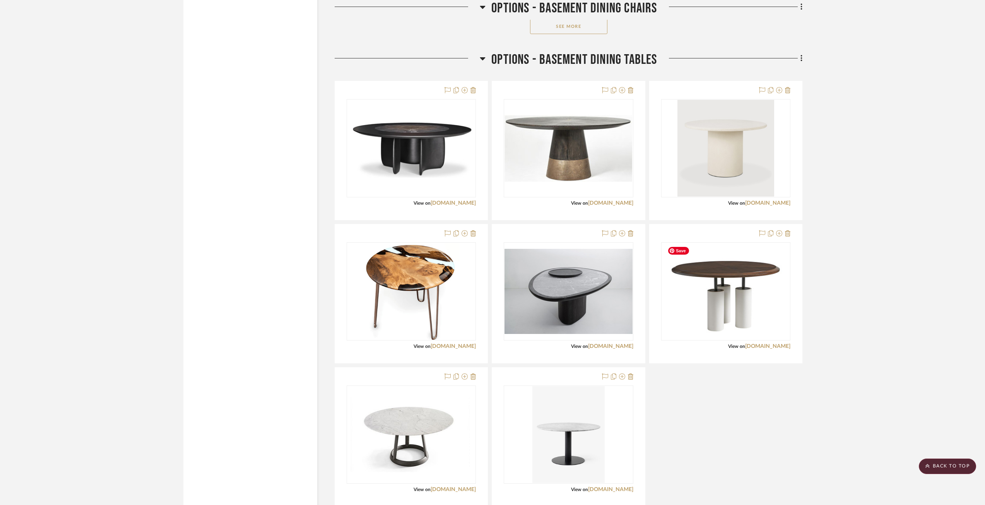
scroll to position [4255, 0]
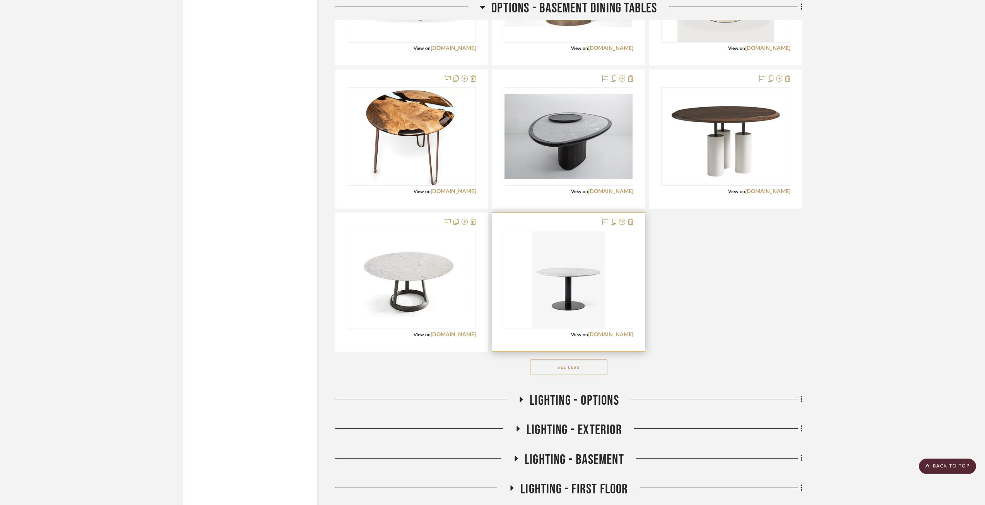
click at [612, 331] on div "View on andtradition.com" at bounding box center [568, 334] width 129 height 7
click at [585, 274] on img "0" at bounding box center [568, 279] width 73 height 97
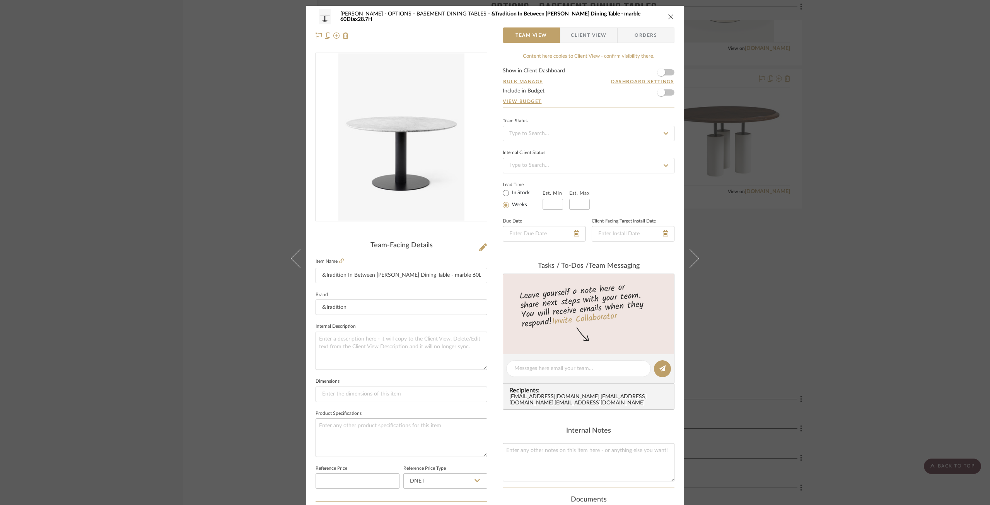
click at [423, 149] on img "0" at bounding box center [401, 137] width 126 height 168
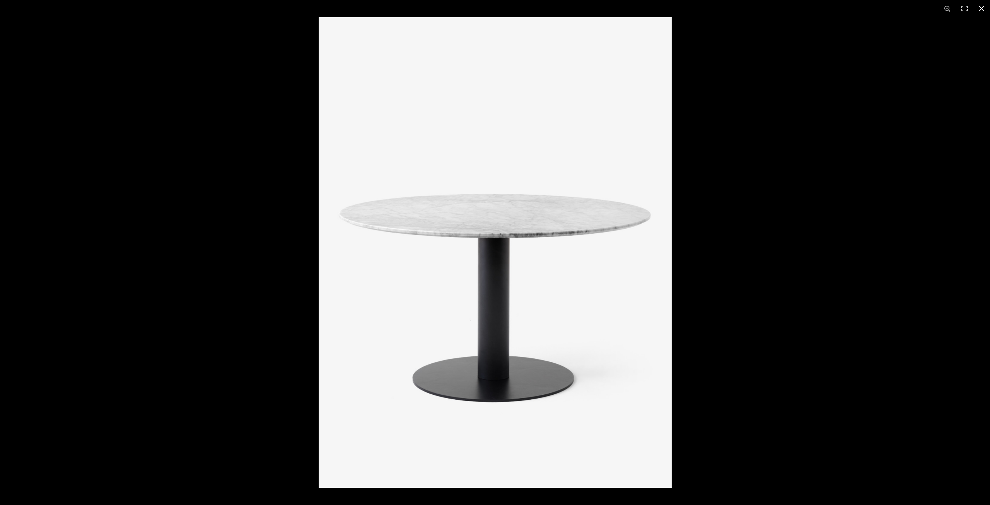
click at [772, 116] on div at bounding box center [814, 269] width 990 height 505
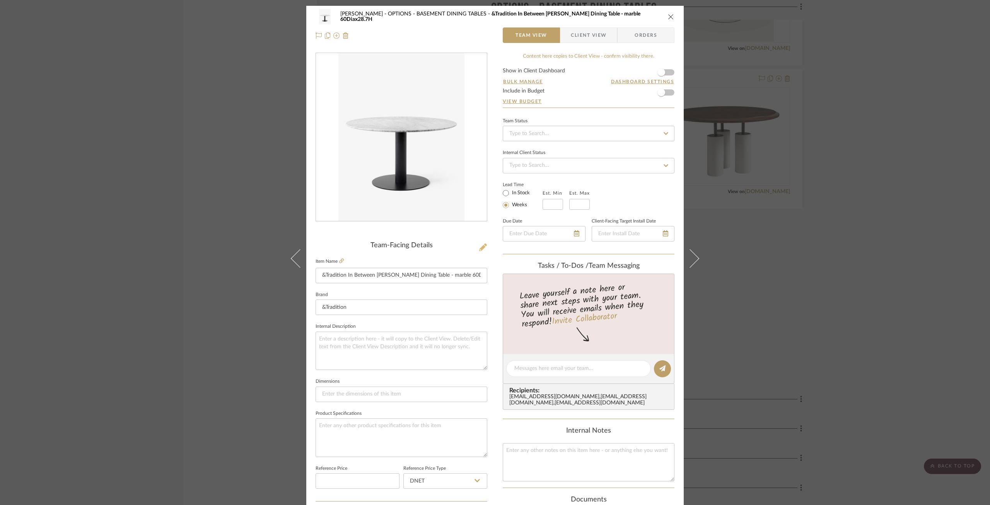
click at [480, 248] on icon at bounding box center [483, 247] width 8 height 8
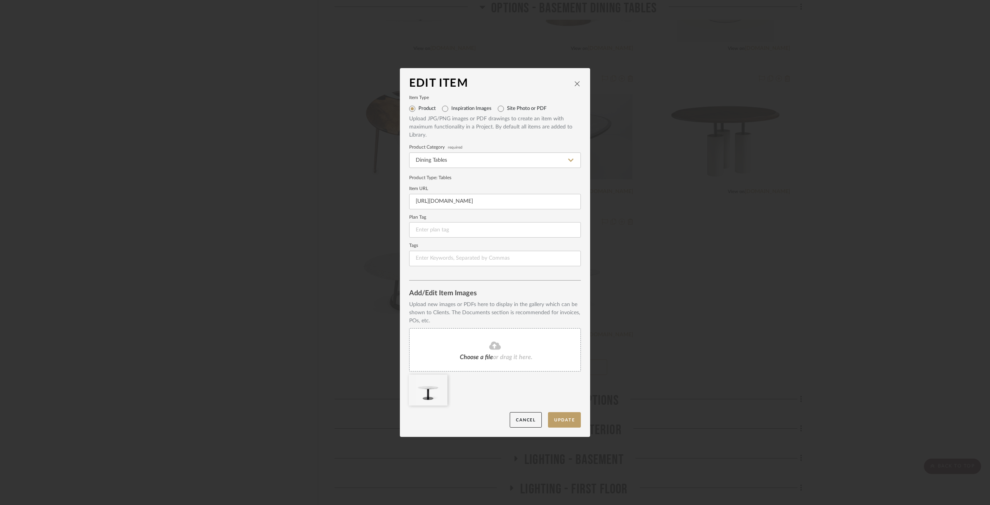
click at [475, 357] on span "Choose a file" at bounding box center [476, 357] width 33 height 6
click at [562, 416] on button "Update" at bounding box center [564, 420] width 33 height 16
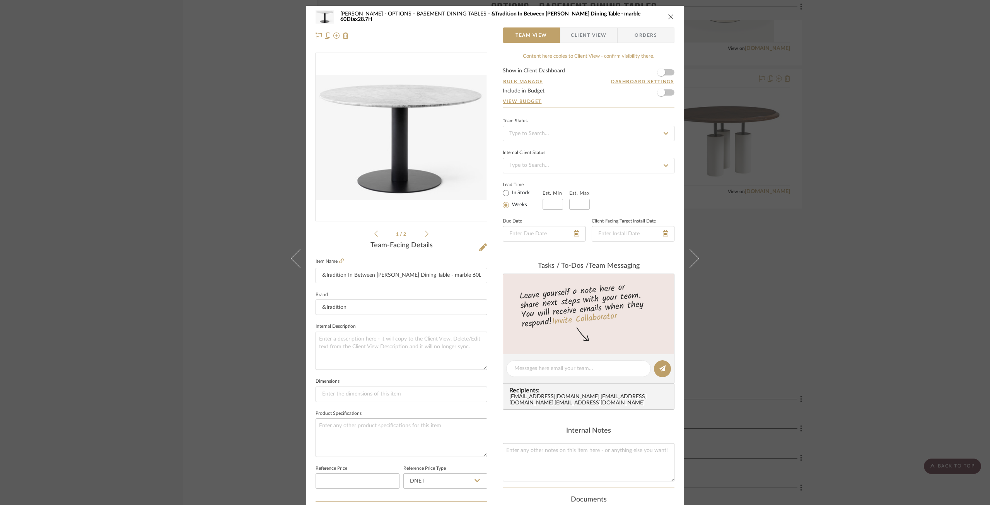
drag, startPoint x: 665, startPoint y: 19, endPoint x: 668, endPoint y: 17, distance: 4.3
click at [665, 19] on div "Chernawsky OPTIONS - BASEMENT DINING TABLES &Tradition In Between Sami Kallio D…" at bounding box center [495, 16] width 359 height 15
click at [670, 16] on icon "close" at bounding box center [671, 17] width 6 height 6
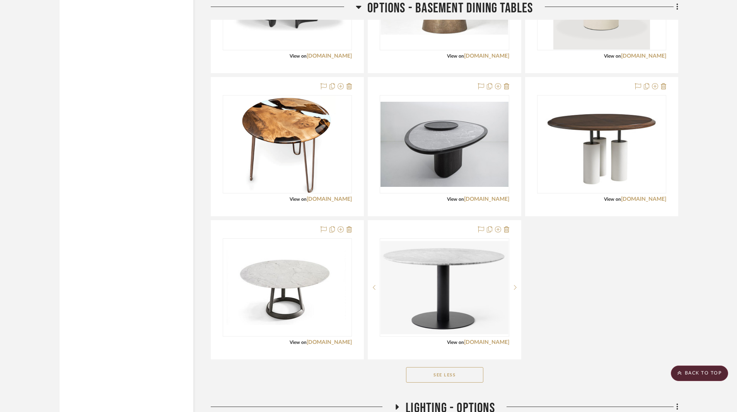
scroll to position [4533, 0]
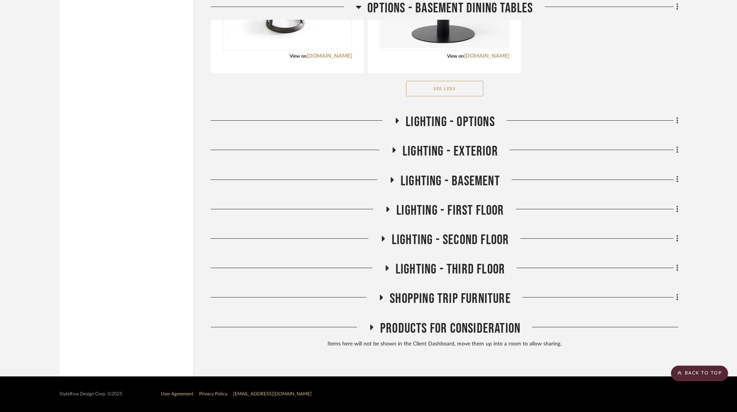
click at [391, 178] on icon at bounding box center [392, 179] width 3 height 5
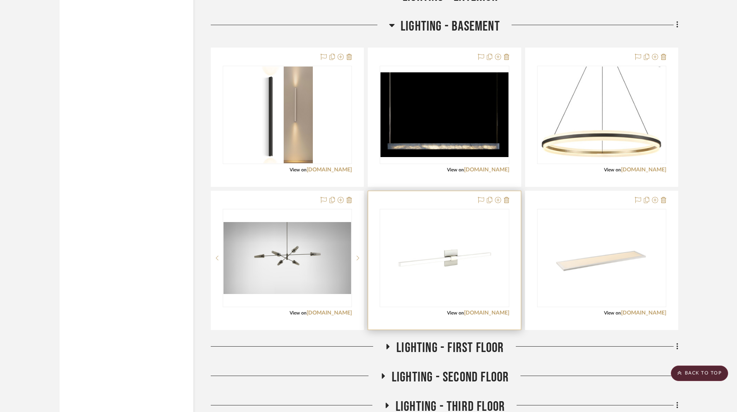
scroll to position [4649, 0]
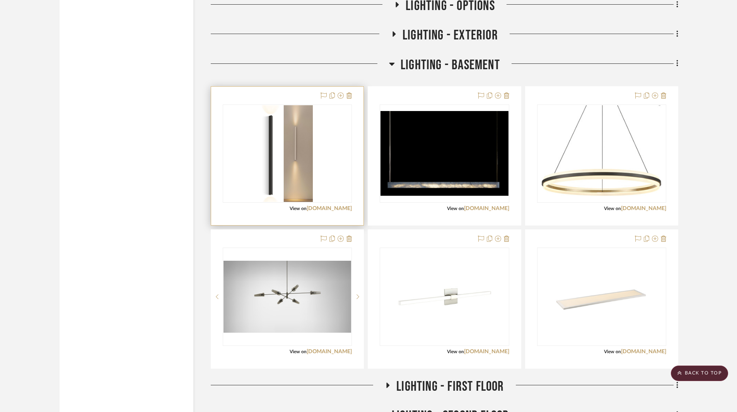
click at [331, 192] on div "0" at bounding box center [287, 153] width 128 height 97
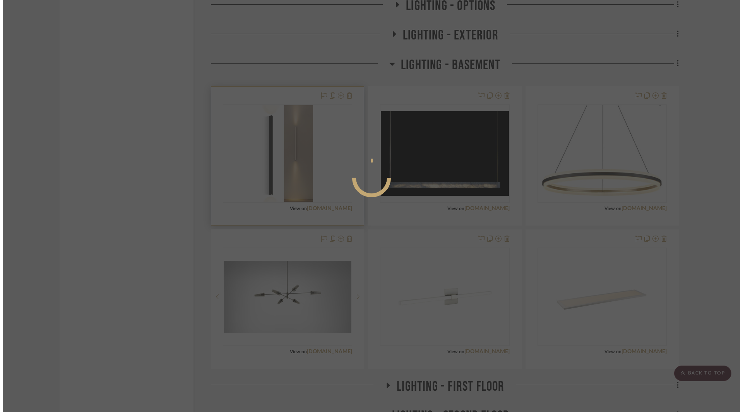
scroll to position [0, 0]
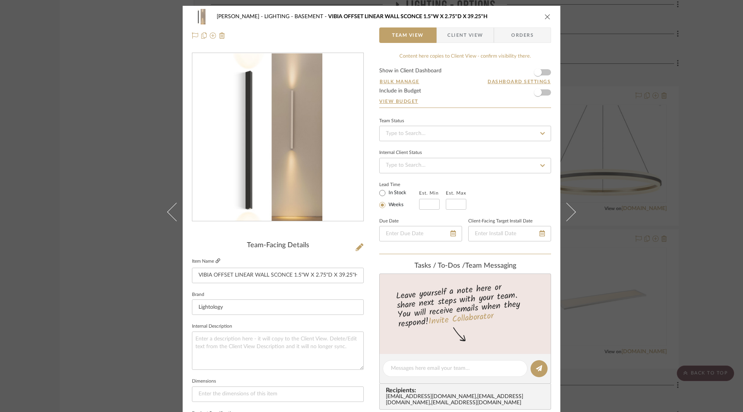
click at [215, 259] on icon at bounding box center [217, 260] width 5 height 5
click at [544, 15] on icon "close" at bounding box center [547, 17] width 6 height 6
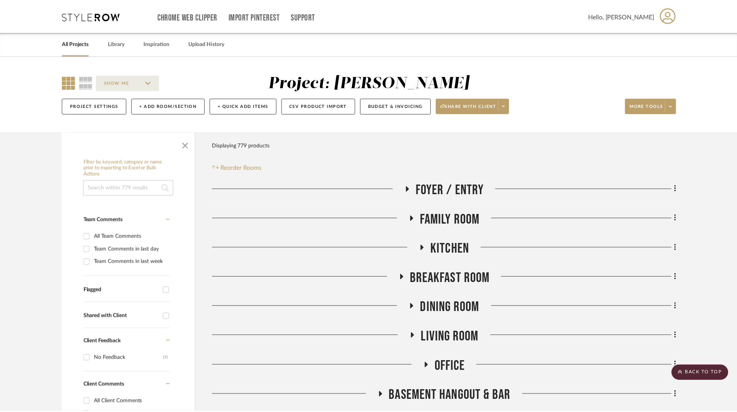
scroll to position [4649, 0]
